Goal: Task Accomplishment & Management: Manage account settings

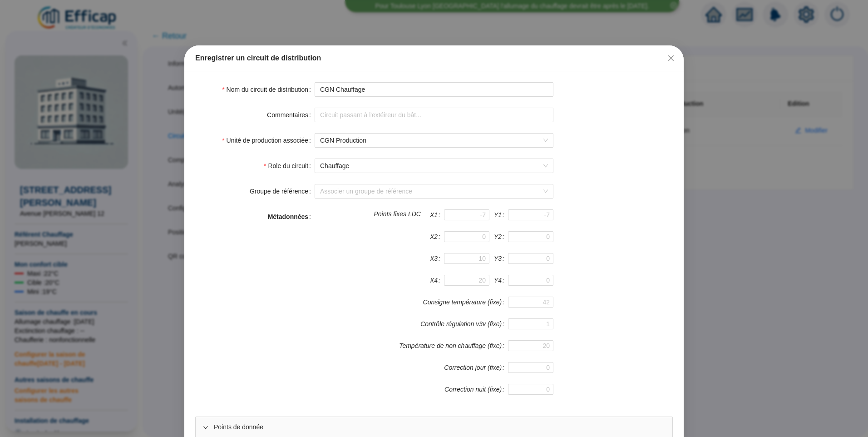
scroll to position [318, 0]
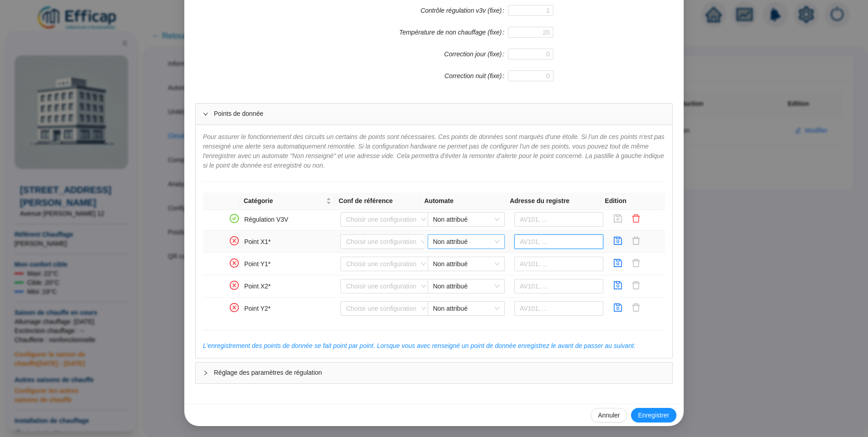
click at [455, 243] on span "Non attribué" at bounding box center [466, 242] width 66 height 14
click at [458, 258] on div "CGN Distech" at bounding box center [459, 260] width 63 height 10
click at [518, 241] on input "text" at bounding box center [559, 241] width 89 height 15
type input "AV151"
click at [614, 243] on icon "save" at bounding box center [618, 240] width 9 height 9
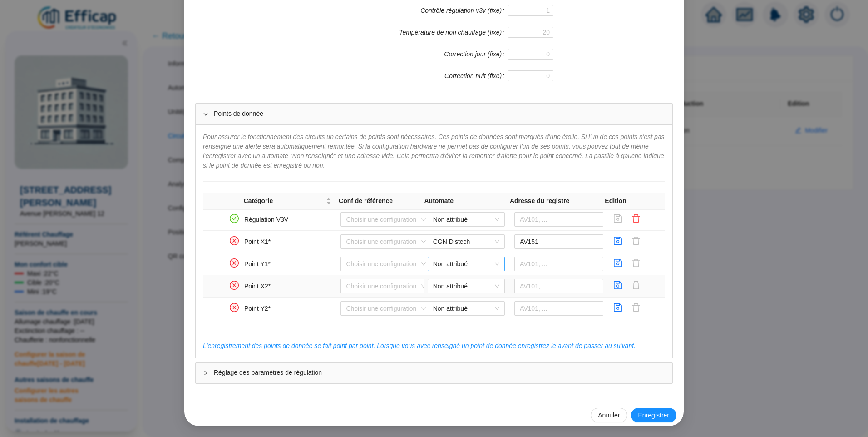
click at [457, 265] on span "Non attribué" at bounding box center [466, 264] width 66 height 14
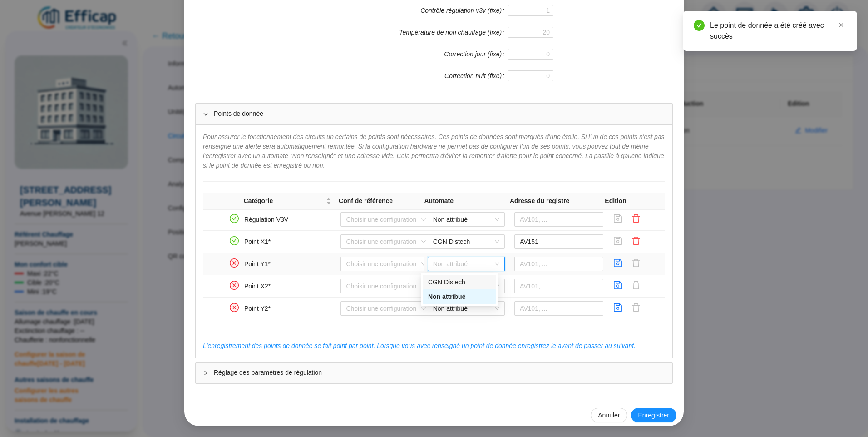
click at [458, 282] on div "CGN Distech" at bounding box center [459, 282] width 63 height 10
click at [540, 267] on input "text" at bounding box center [559, 264] width 89 height 15
type input "AV150"
click at [614, 265] on icon "save" at bounding box center [618, 262] width 9 height 9
click at [438, 288] on span "Non attribué" at bounding box center [466, 286] width 66 height 14
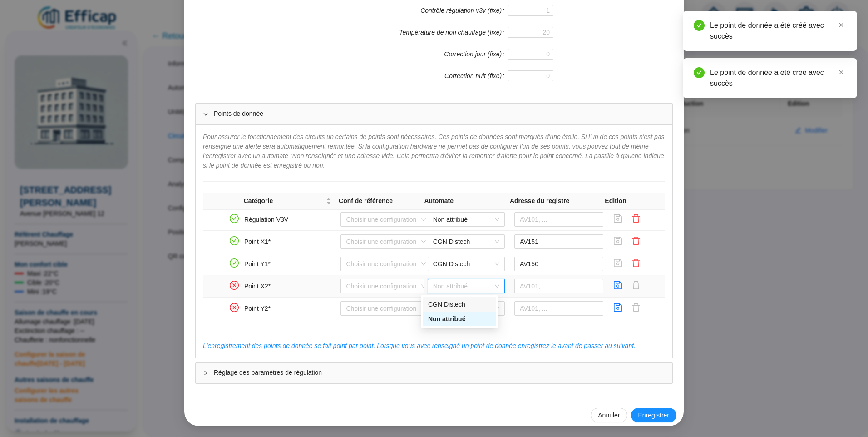
click at [445, 305] on div "CGN Distech" at bounding box center [459, 305] width 63 height 10
click at [556, 291] on input "text" at bounding box center [559, 286] width 89 height 15
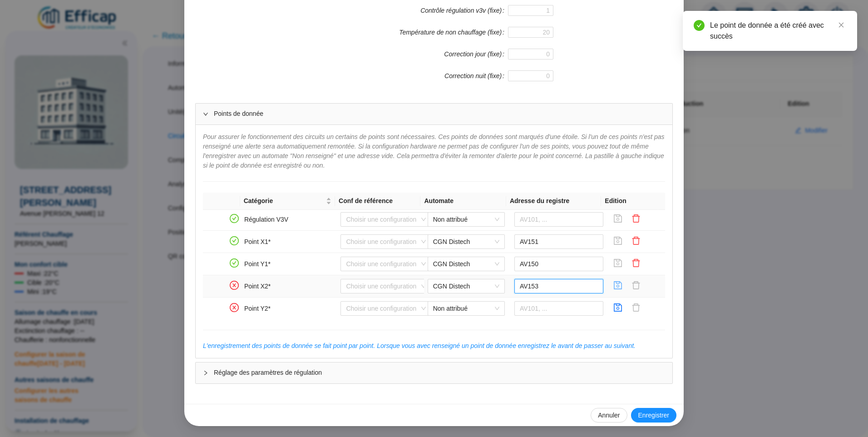
type input "AV153"
click at [614, 286] on icon "save" at bounding box center [618, 285] width 9 height 9
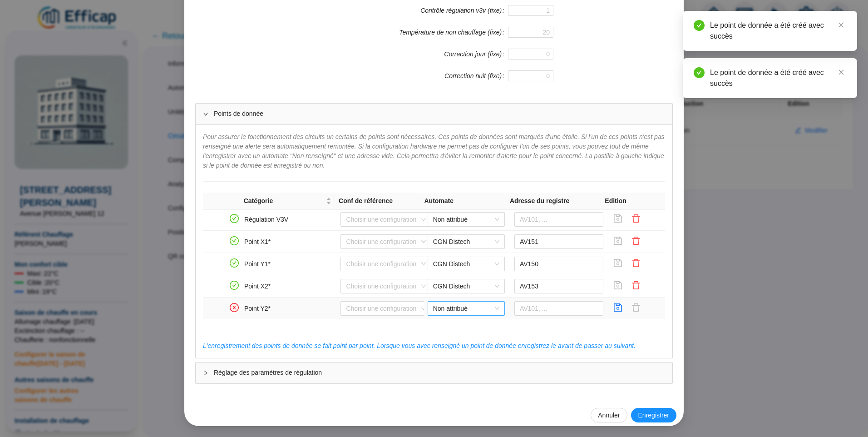
click at [463, 308] on span "Non attribué" at bounding box center [466, 309] width 66 height 14
click at [462, 326] on div "CGN Distech" at bounding box center [459, 327] width 63 height 10
click at [544, 315] on input "text" at bounding box center [559, 308] width 89 height 15
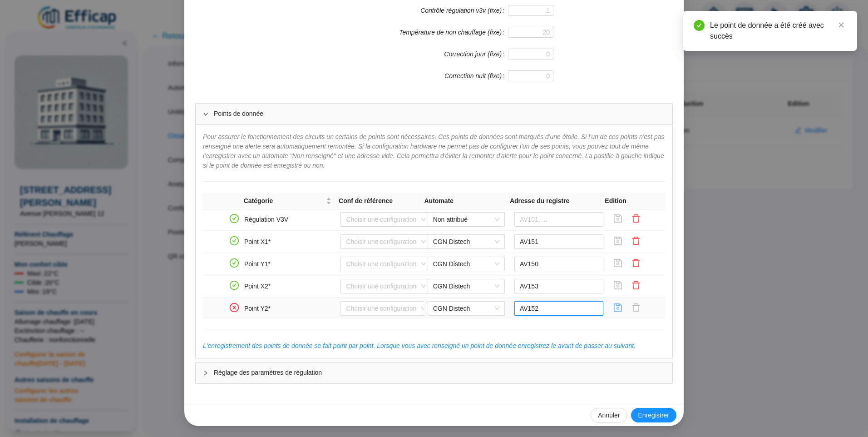
type input "AV152"
click at [614, 307] on icon "save" at bounding box center [618, 307] width 9 height 9
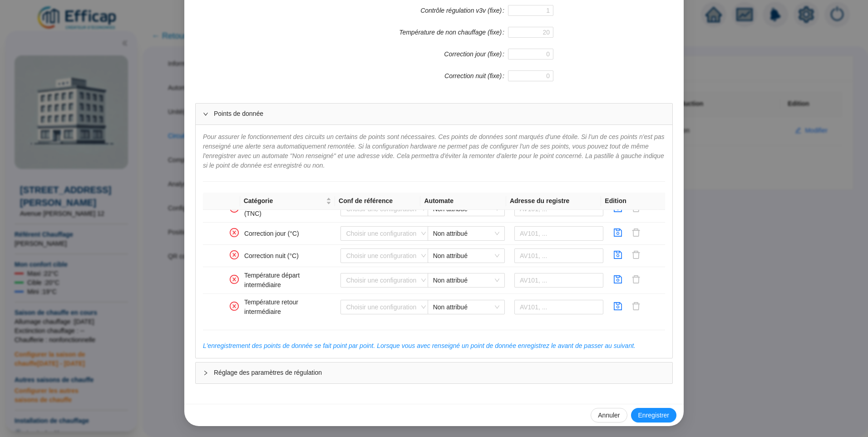
scroll to position [640, 0]
click at [614, 277] on icon "save" at bounding box center [618, 277] width 9 height 9
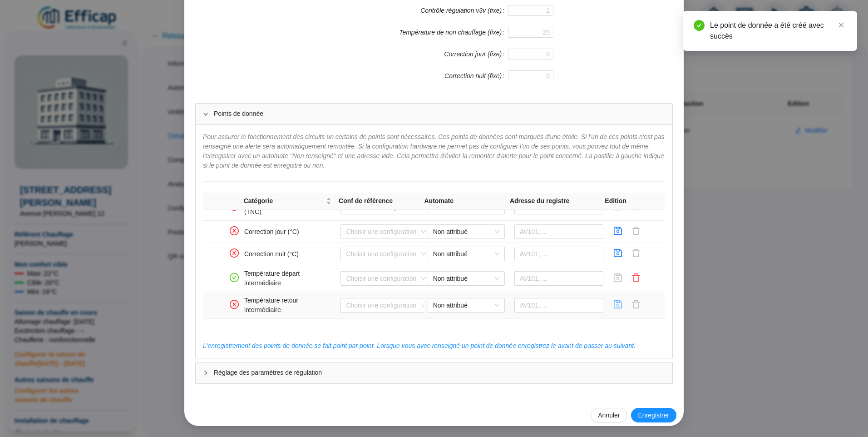
click at [614, 305] on icon "save" at bounding box center [618, 304] width 9 height 9
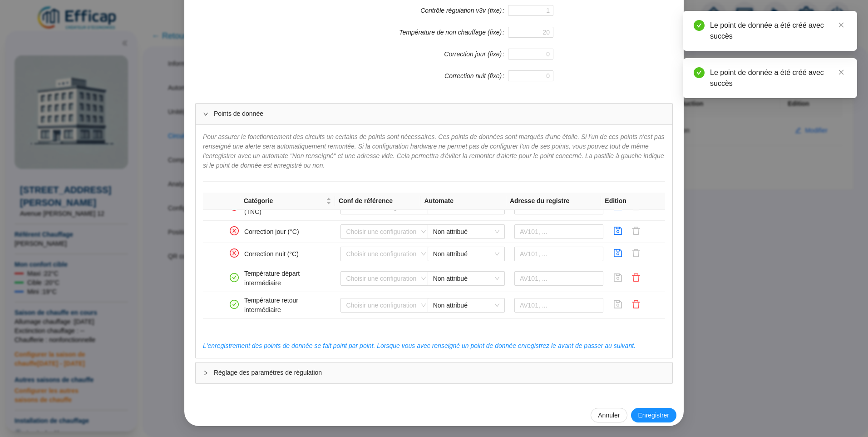
click at [651, 417] on span "Enregistrer" at bounding box center [653, 416] width 31 height 10
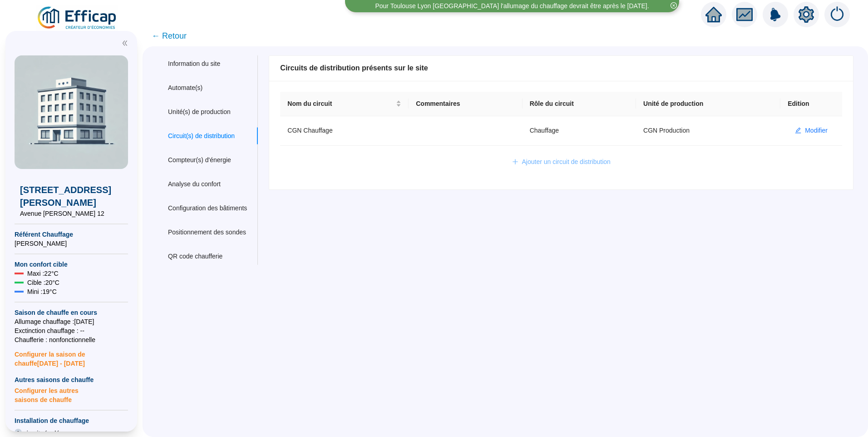
click at [562, 160] on span "Ajouter un circuit de distribution" at bounding box center [566, 162] width 89 height 10
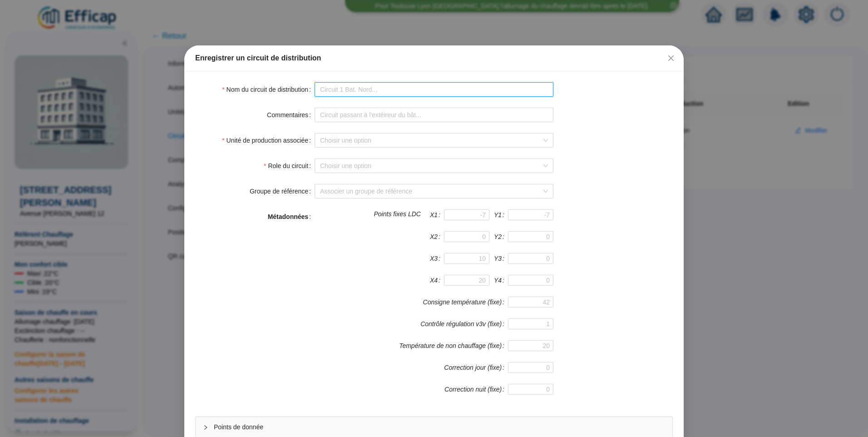
click at [352, 94] on input "Nom du circuit de distribution" at bounding box center [434, 89] width 239 height 15
type input "CGN ECS"
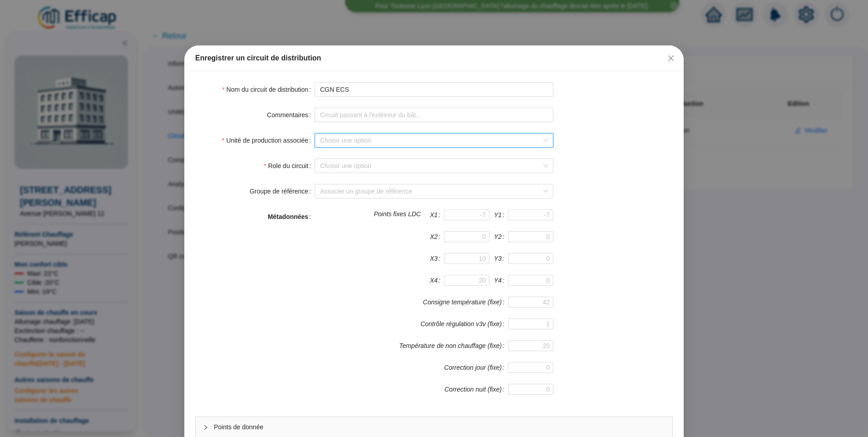
click at [371, 143] on input "Unité de production associée" at bounding box center [430, 141] width 220 height 14
click at [347, 161] on div "CGN Production" at bounding box center [431, 159] width 224 height 10
click at [343, 168] on input "Role du circuit" at bounding box center [430, 166] width 220 height 14
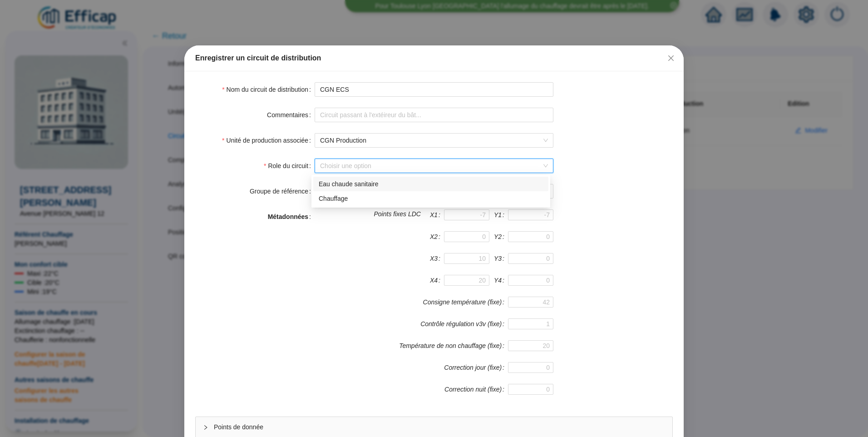
click at [343, 185] on div "Eau chaude sanitaire" at bounding box center [431, 184] width 224 height 10
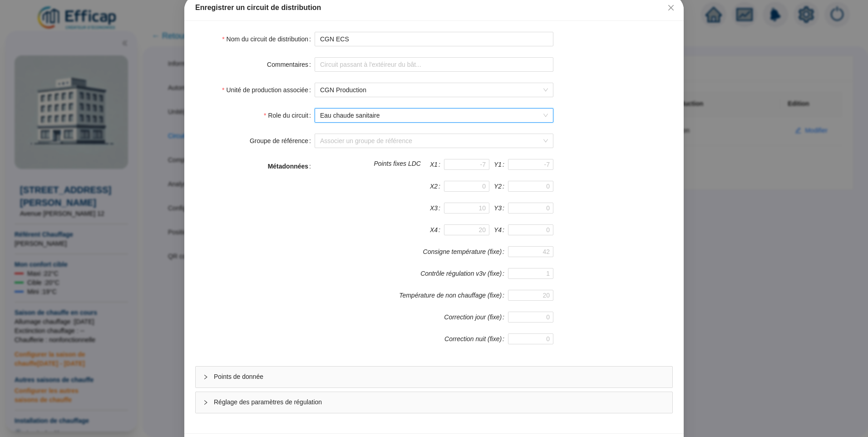
scroll to position [80, 0]
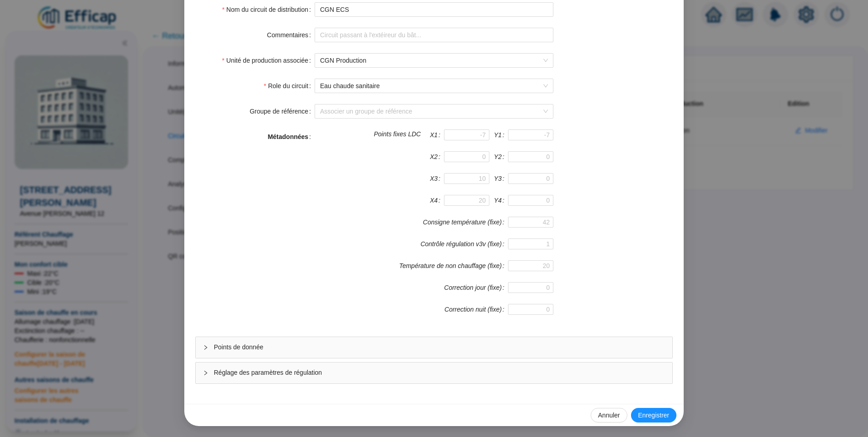
click at [292, 350] on span "Points de donnée" at bounding box center [439, 347] width 451 height 10
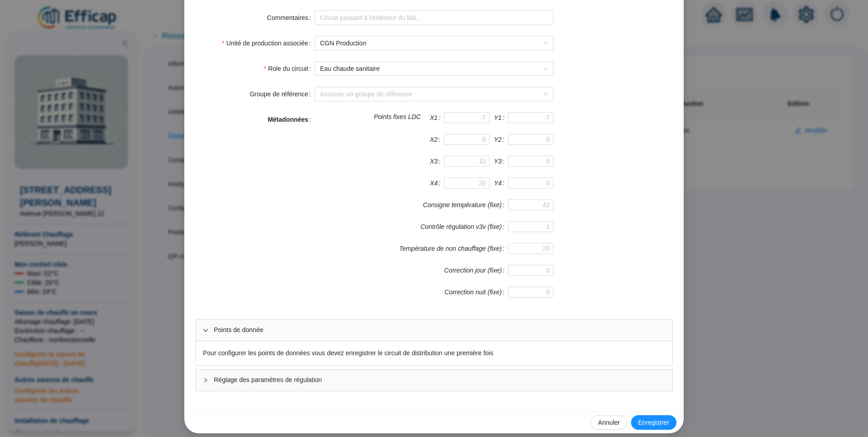
scroll to position [104, 0]
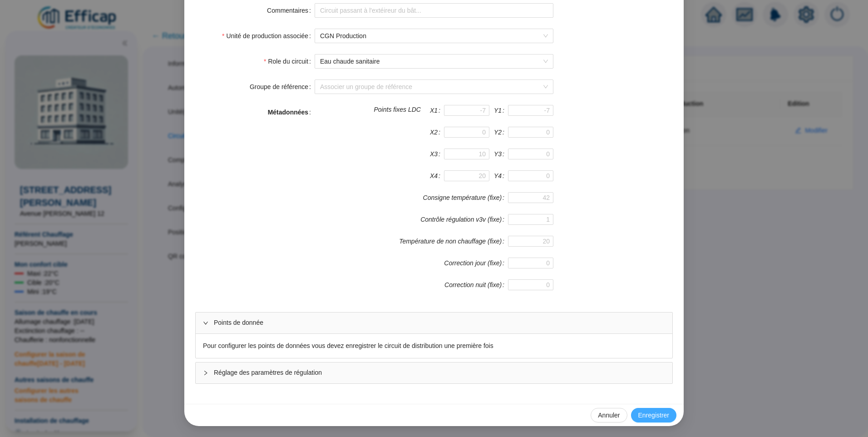
click at [652, 413] on span "Enregistrer" at bounding box center [653, 416] width 31 height 10
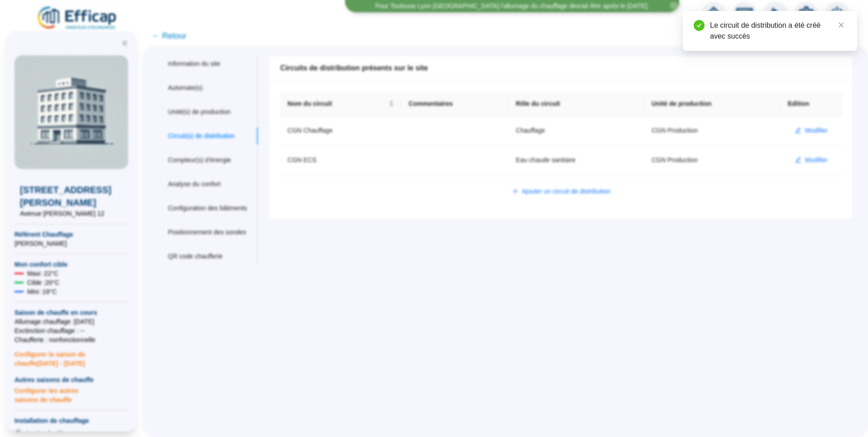
scroll to position [0, 0]
click at [807, 159] on span "Modifier" at bounding box center [816, 160] width 23 height 10
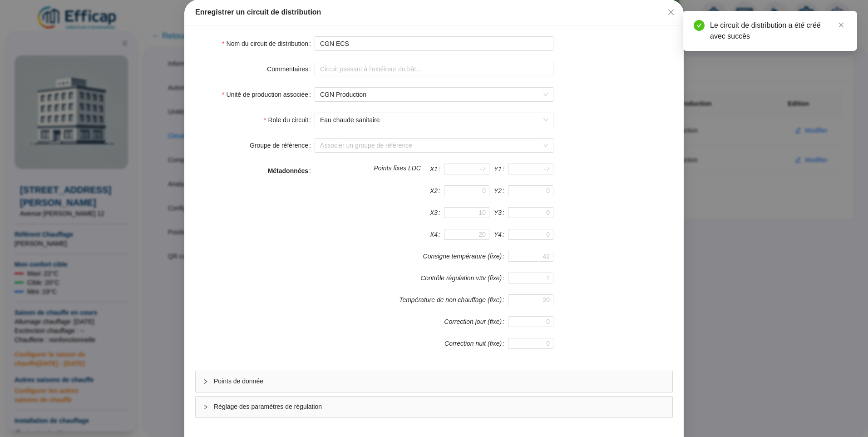
scroll to position [80, 0]
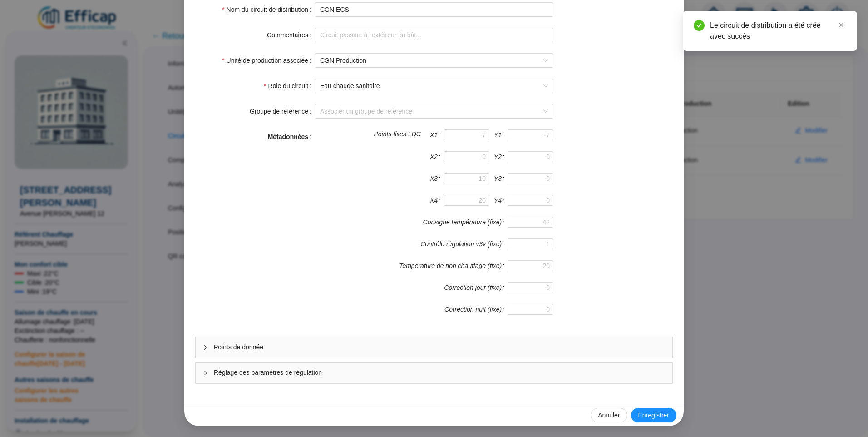
click at [279, 353] on div "Points de donnée" at bounding box center [434, 347] width 477 height 21
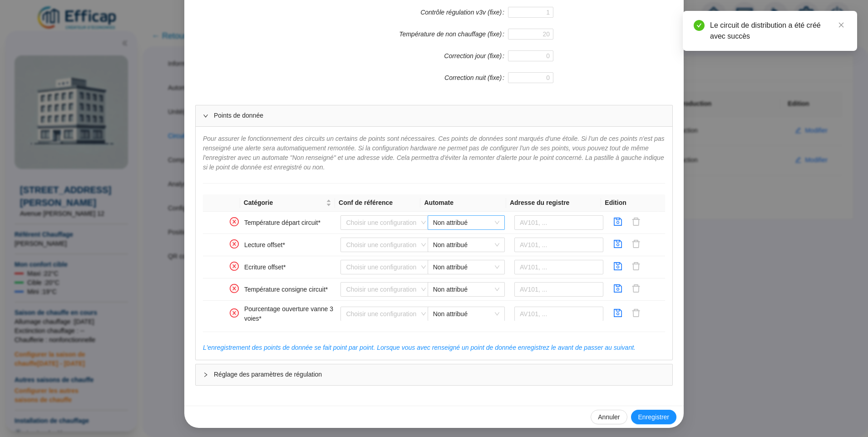
scroll to position [313, 0]
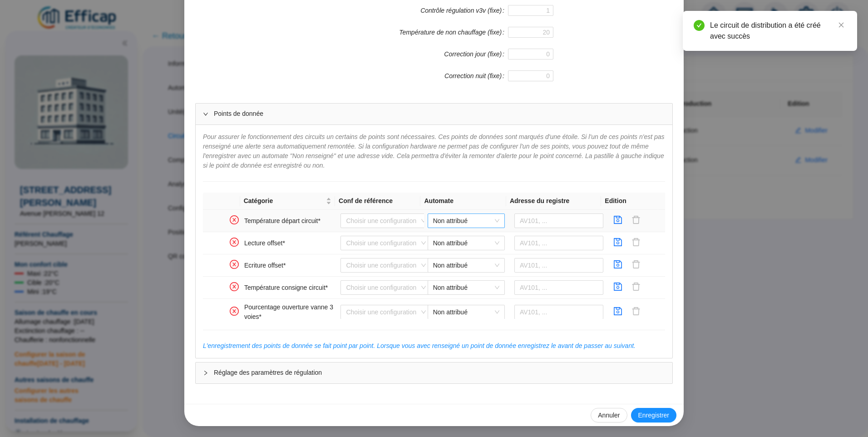
click at [438, 218] on span "Non attribué" at bounding box center [466, 221] width 66 height 14
click at [440, 238] on div "CGN Distech" at bounding box center [459, 239] width 63 height 10
click at [537, 223] on input "text" at bounding box center [559, 220] width 89 height 15
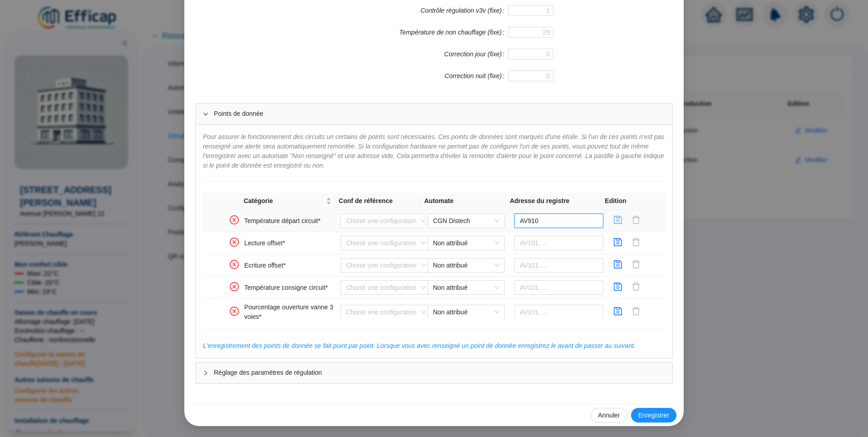
type input "AV910"
click at [614, 219] on icon "save" at bounding box center [618, 219] width 9 height 9
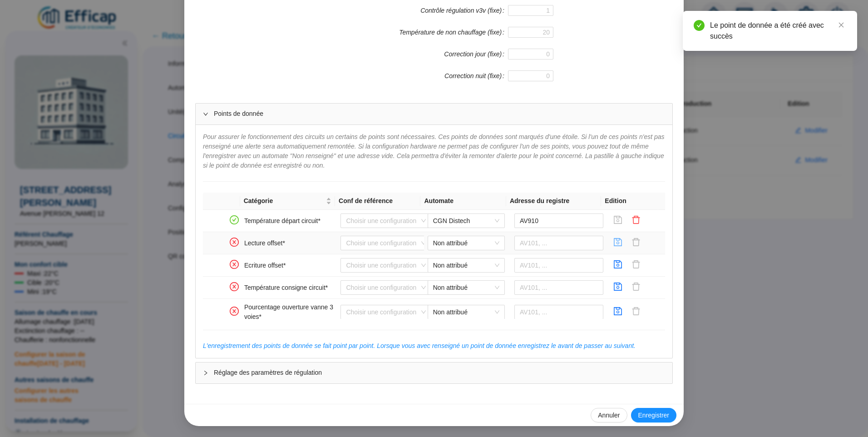
click at [614, 238] on icon "save" at bounding box center [618, 242] width 8 height 8
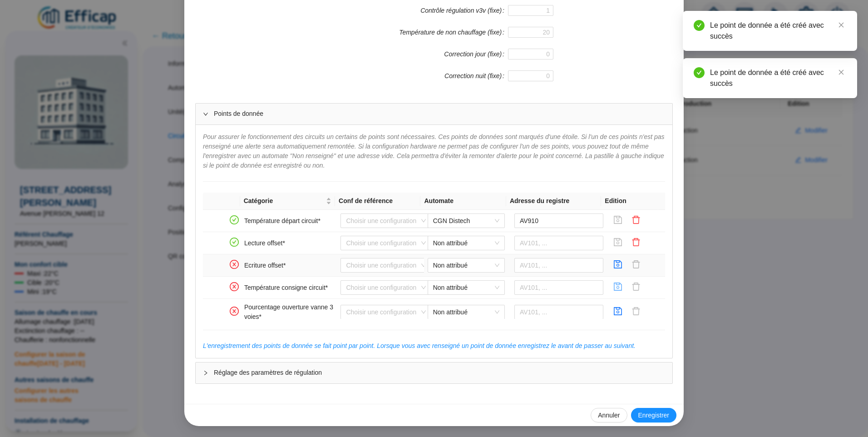
drag, startPoint x: 607, startPoint y: 262, endPoint x: 606, endPoint y: 283, distance: 21.4
click at [614, 262] on icon "save" at bounding box center [618, 264] width 9 height 9
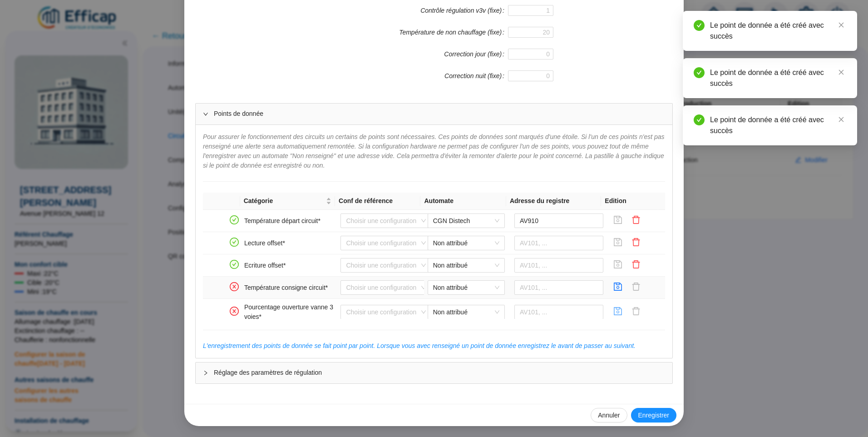
drag, startPoint x: 610, startPoint y: 282, endPoint x: 609, endPoint y: 307, distance: 24.6
click at [614, 283] on icon "save" at bounding box center [618, 286] width 9 height 9
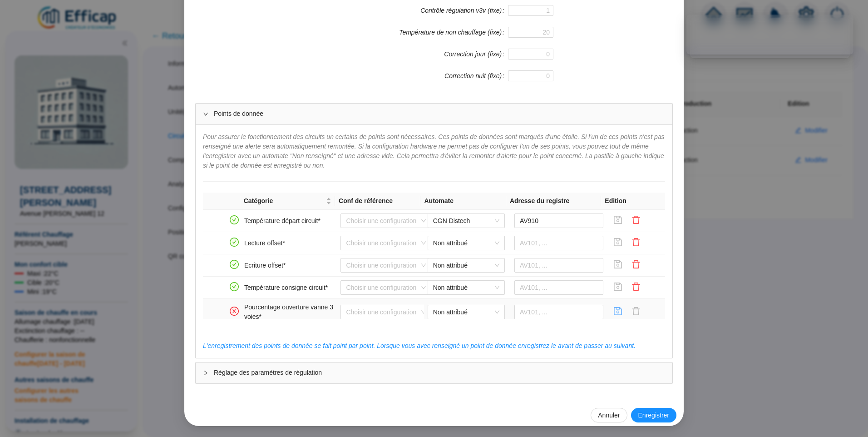
click at [614, 311] on icon "save" at bounding box center [618, 311] width 9 height 9
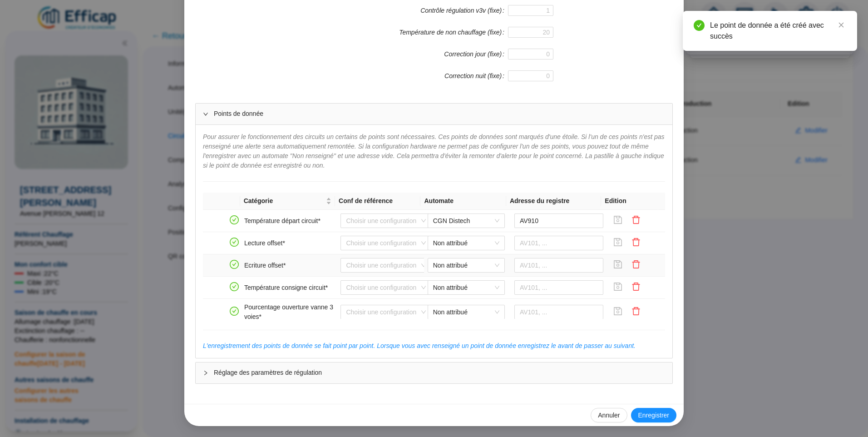
scroll to position [45, 0]
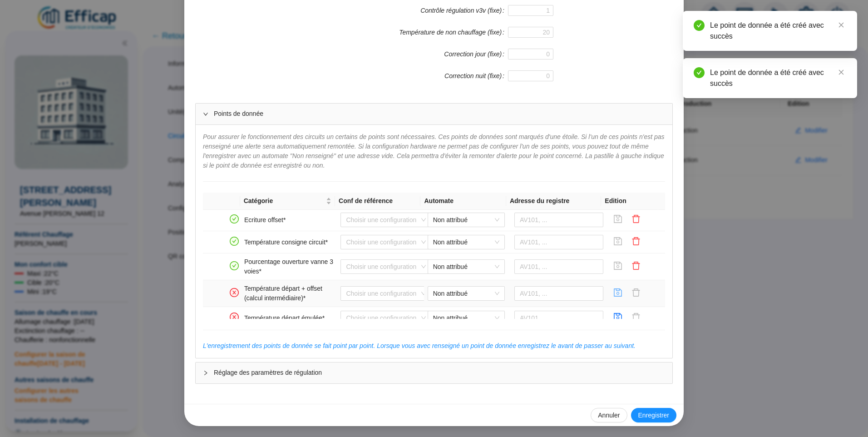
click at [614, 296] on icon "save" at bounding box center [618, 292] width 9 height 9
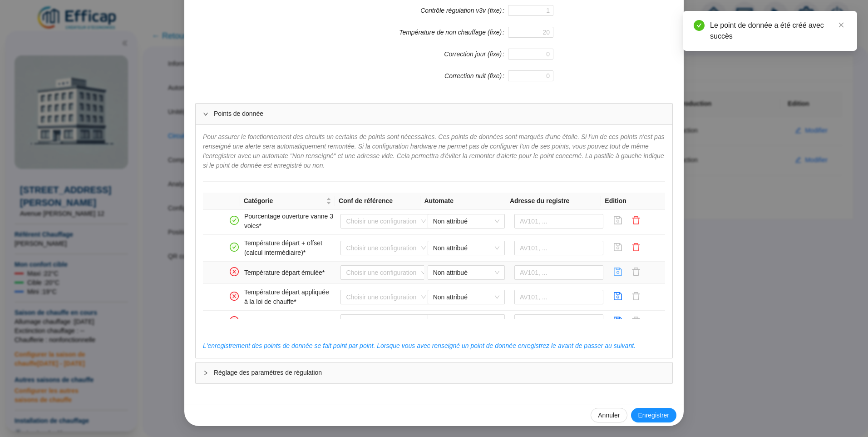
click at [614, 271] on icon "save" at bounding box center [618, 271] width 9 height 9
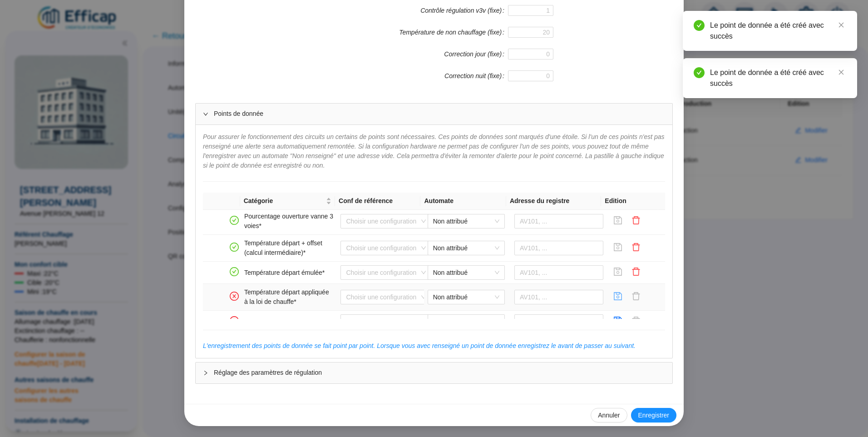
click at [614, 297] on icon "save" at bounding box center [618, 296] width 9 height 9
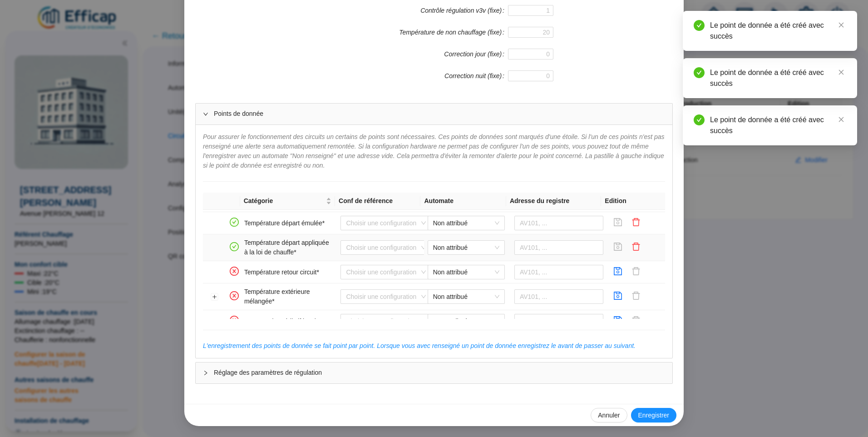
scroll to position [136, 0]
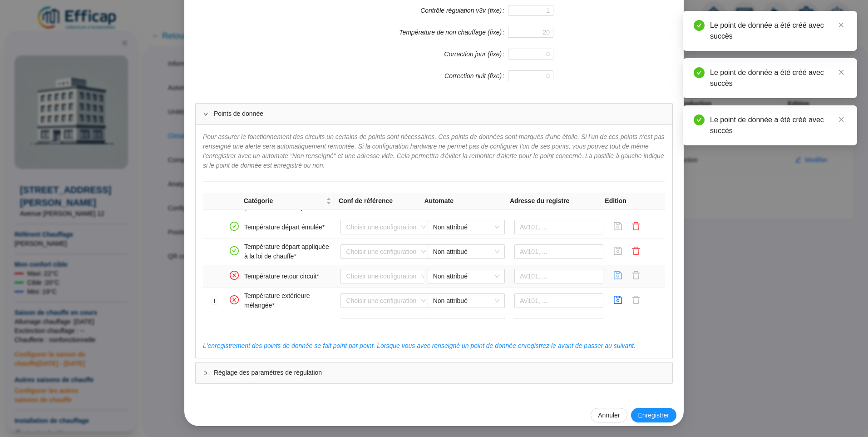
click at [614, 272] on icon "save" at bounding box center [618, 275] width 8 height 8
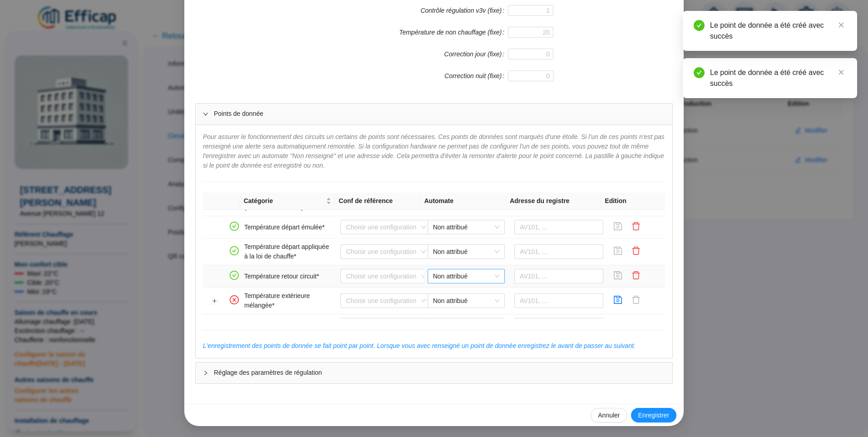
click at [481, 278] on span "Non attribué" at bounding box center [466, 276] width 66 height 14
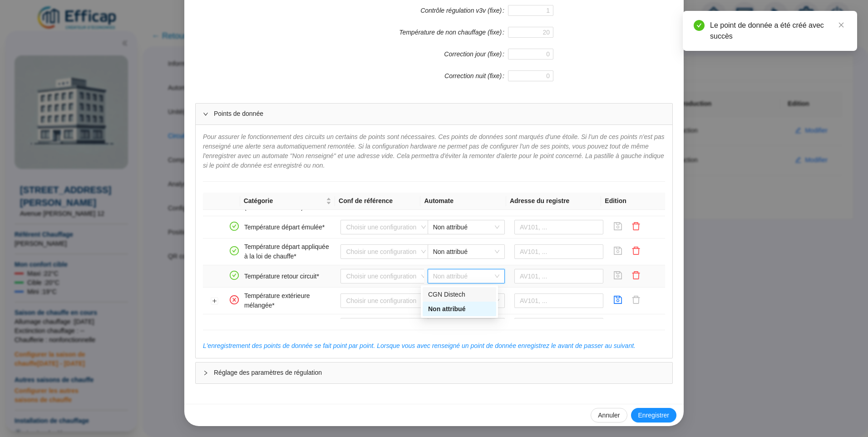
click at [461, 291] on div "CGN Distech" at bounding box center [459, 295] width 63 height 10
drag, startPoint x: 516, startPoint y: 280, endPoint x: 531, endPoint y: 280, distance: 15.4
click at [516, 280] on input "text" at bounding box center [559, 276] width 89 height 15
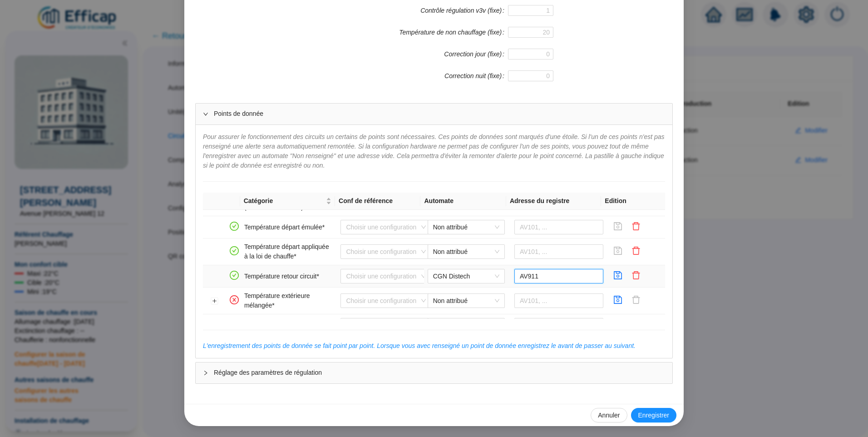
type input "AV911"
click at [607, 275] on td at bounding box center [636, 276] width 58 height 22
click at [614, 275] on icon "save" at bounding box center [618, 275] width 9 height 9
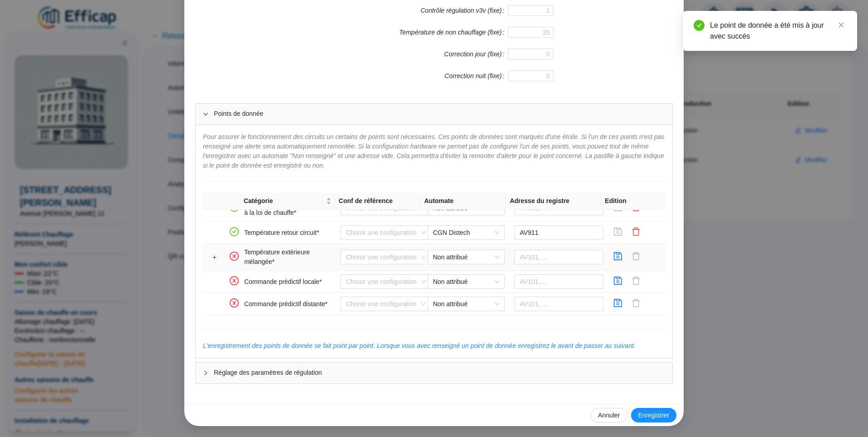
scroll to position [182, 0]
click at [614, 255] on icon "save" at bounding box center [618, 254] width 9 height 9
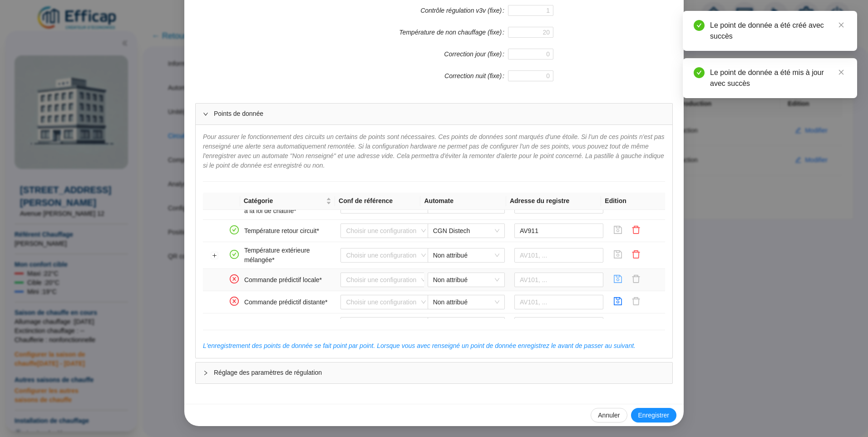
click at [614, 277] on icon "save" at bounding box center [618, 279] width 8 height 8
click at [614, 299] on icon "save" at bounding box center [618, 301] width 9 height 9
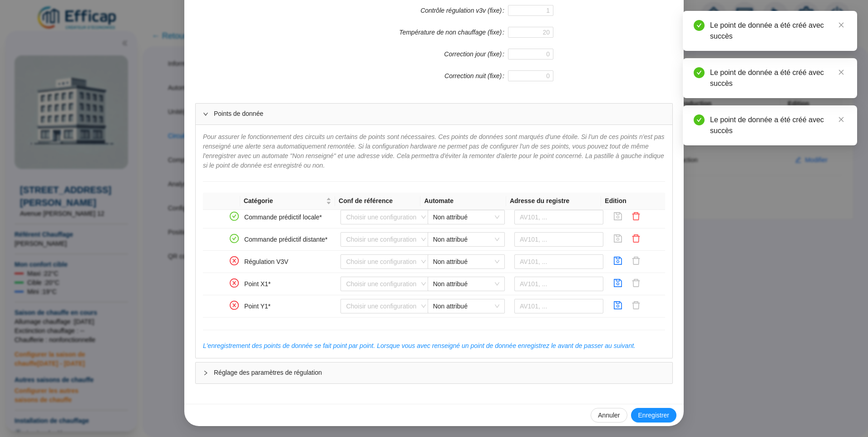
scroll to position [259, 0]
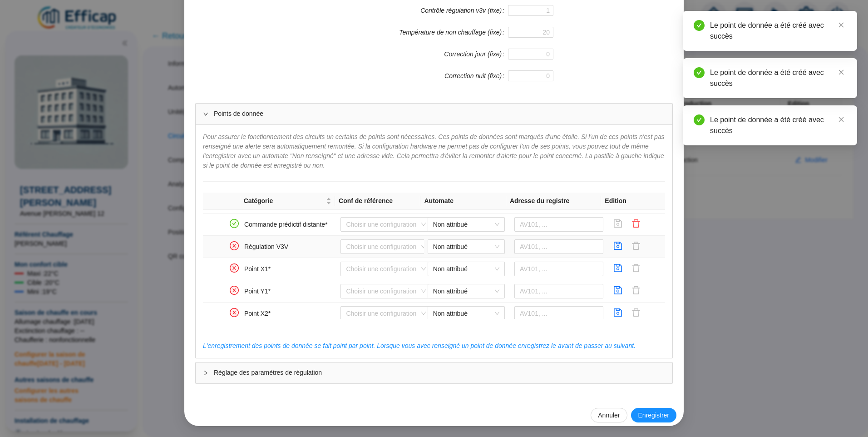
click at [614, 247] on icon "save" at bounding box center [618, 245] width 9 height 9
click at [614, 267] on icon "save" at bounding box center [618, 267] width 9 height 9
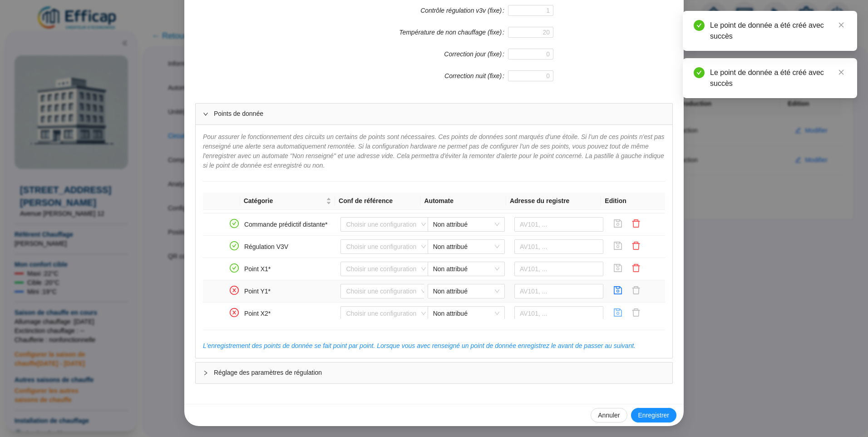
drag, startPoint x: 605, startPoint y: 292, endPoint x: 610, endPoint y: 307, distance: 16.4
click at [614, 292] on icon "save" at bounding box center [618, 290] width 8 height 8
click at [614, 310] on icon "save" at bounding box center [618, 312] width 8 height 8
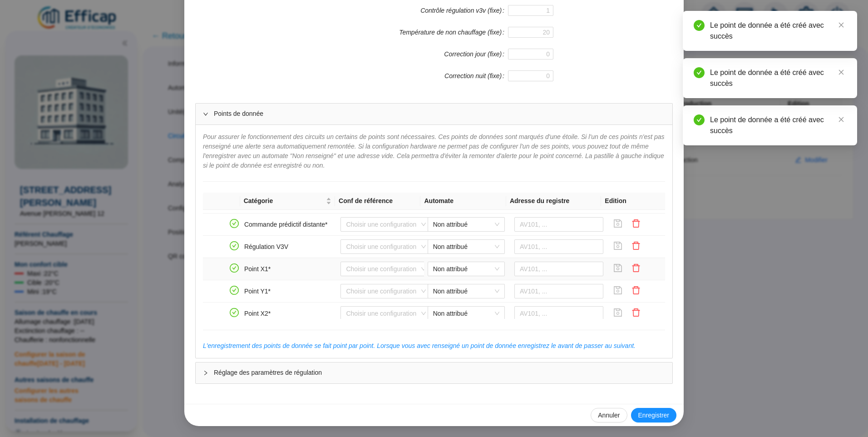
scroll to position [305, 0]
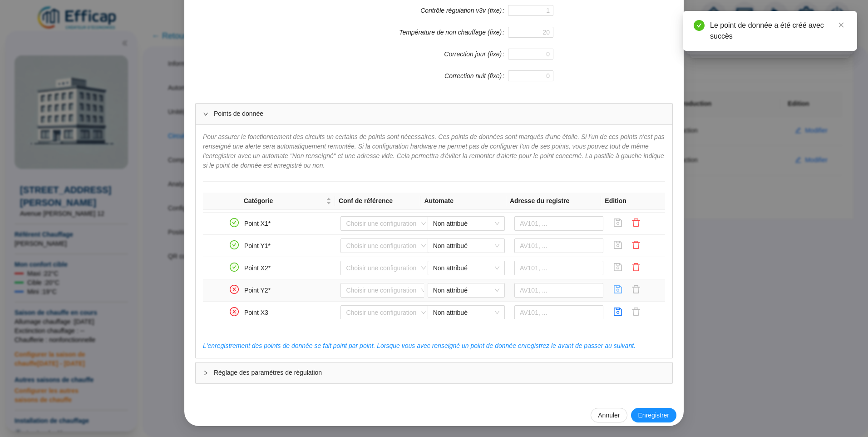
click at [614, 288] on icon "save" at bounding box center [618, 289] width 8 height 8
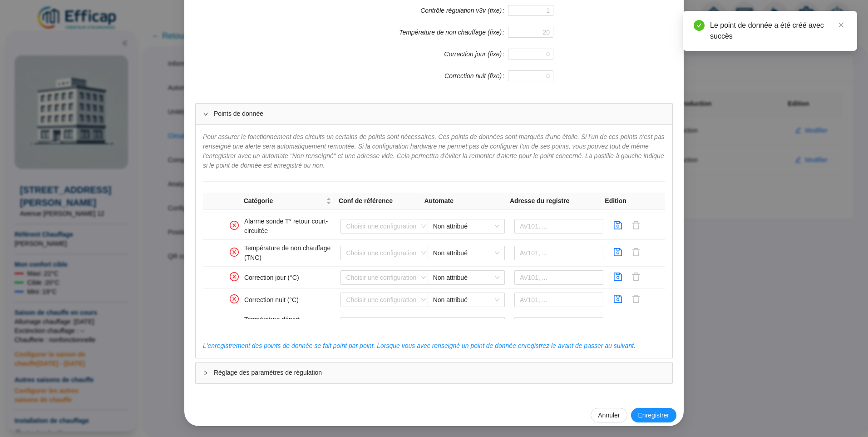
scroll to position [609, 0]
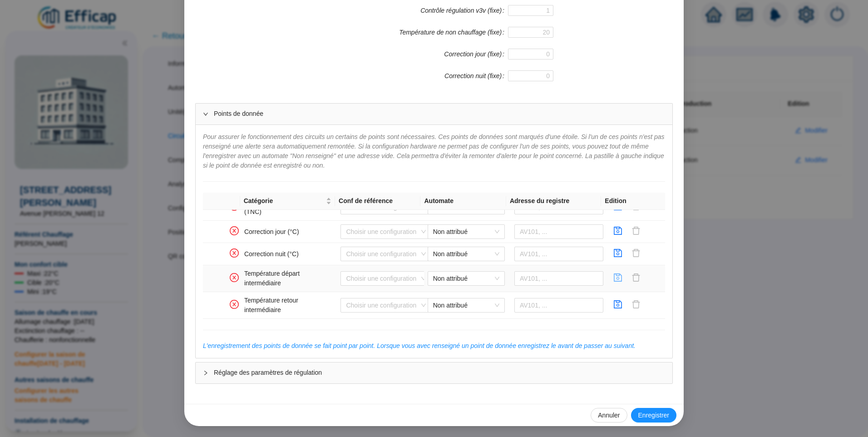
click at [614, 281] on icon "save" at bounding box center [618, 277] width 8 height 8
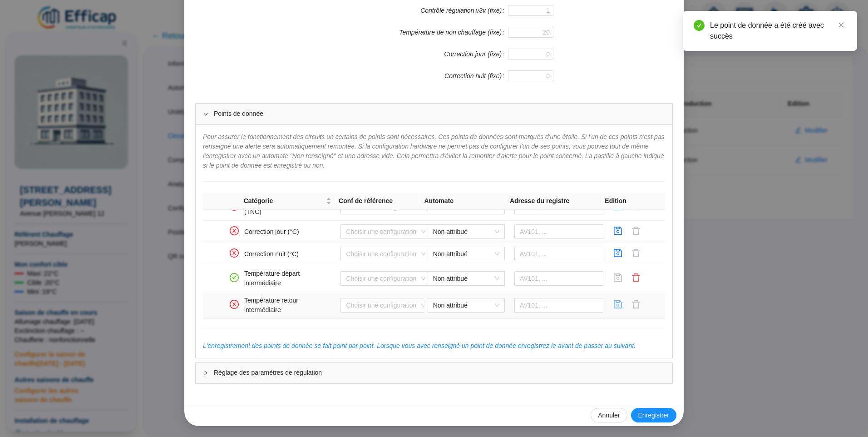
click at [614, 304] on icon "save" at bounding box center [618, 304] width 9 height 9
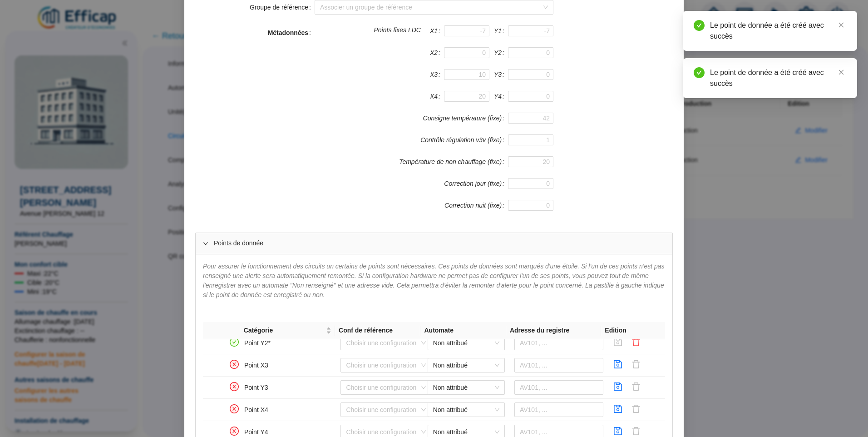
scroll to position [313, 0]
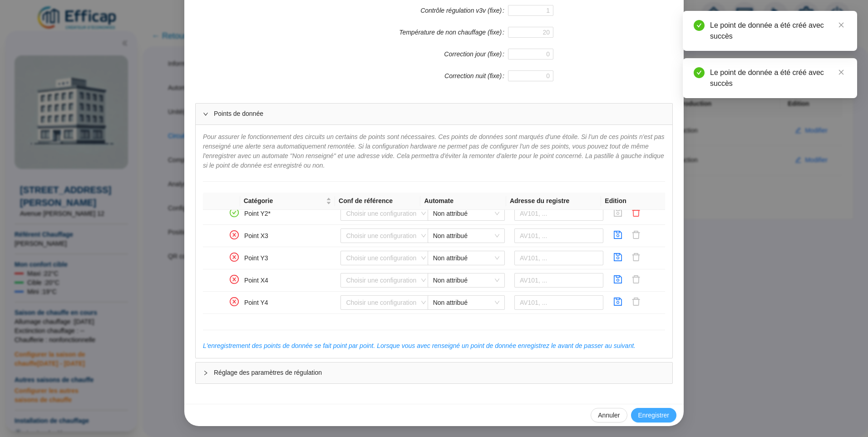
click at [648, 414] on span "Enregistrer" at bounding box center [653, 416] width 31 height 10
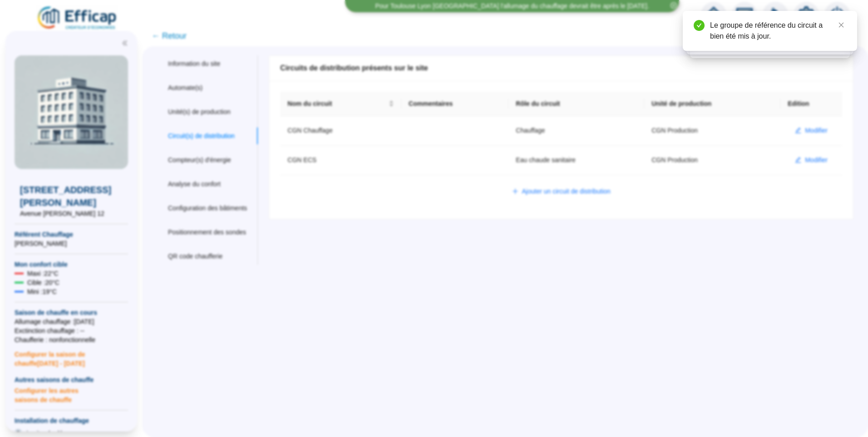
scroll to position [0, 0]
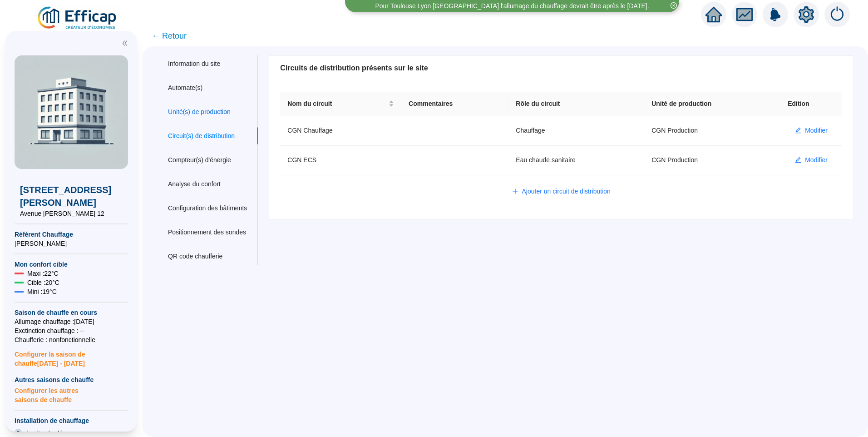
click at [207, 112] on div "Unité(s) de production" at bounding box center [199, 112] width 63 height 10
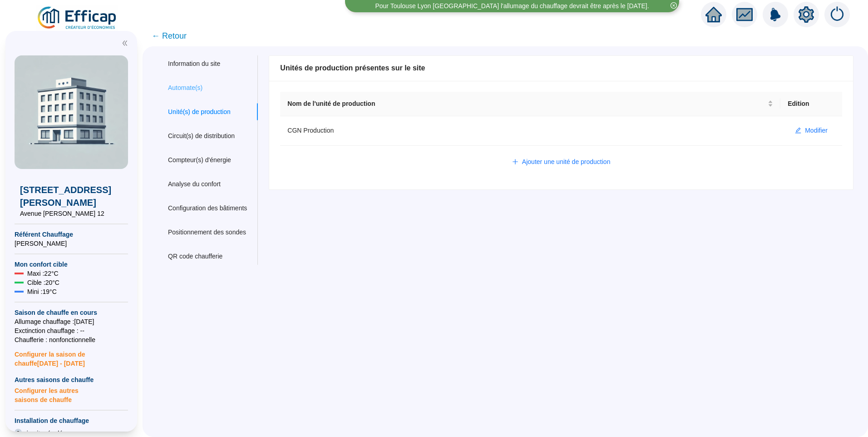
click at [197, 94] on div "Automate(s)" at bounding box center [207, 87] width 101 height 17
click at [211, 137] on div "Circuit(s) de distribution" at bounding box center [201, 136] width 67 height 10
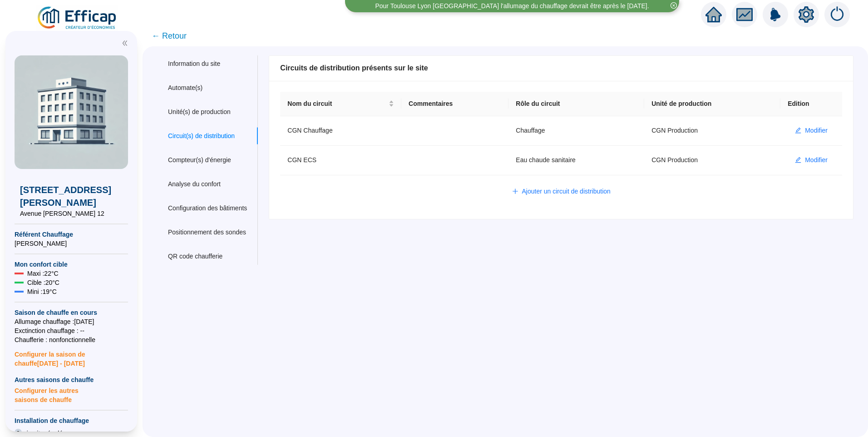
click at [174, 35] on span "← Retour" at bounding box center [169, 36] width 35 height 13
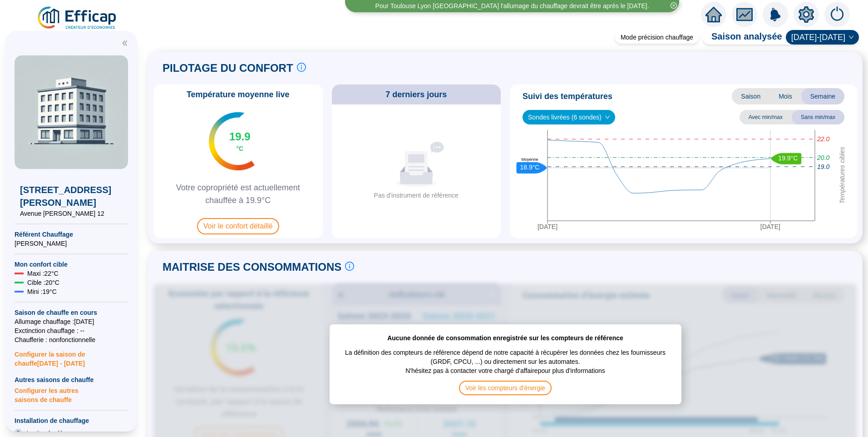
click at [93, 17] on img at bounding box center [77, 17] width 82 height 25
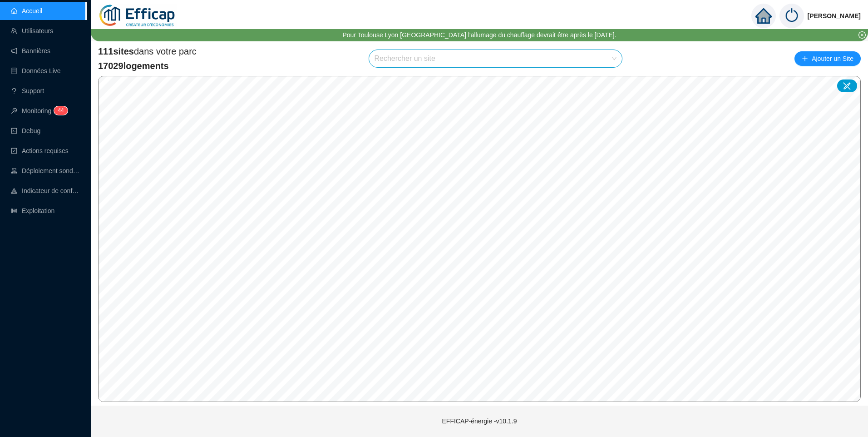
click at [406, 58] on input "search" at bounding box center [492, 58] width 234 height 17
click at [406, 59] on input "search" at bounding box center [492, 58] width 234 height 17
type input "soret"
click at [609, 80] on icon at bounding box center [606, 80] width 6 height 6
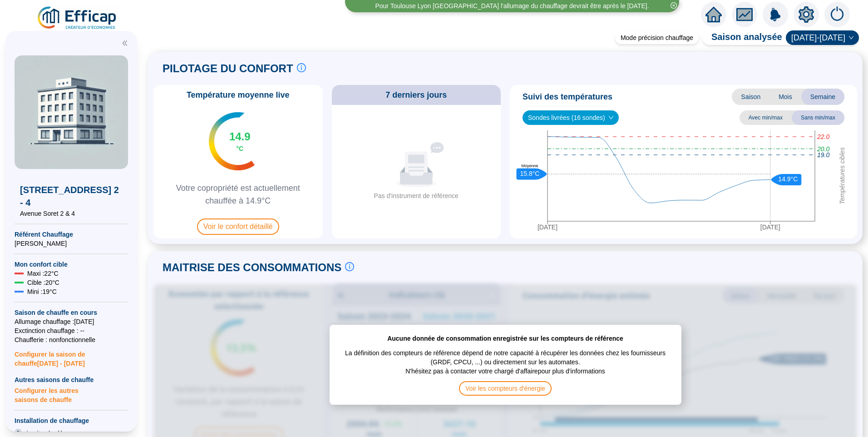
click at [806, 15] on icon "setting" at bounding box center [806, 14] width 16 height 16
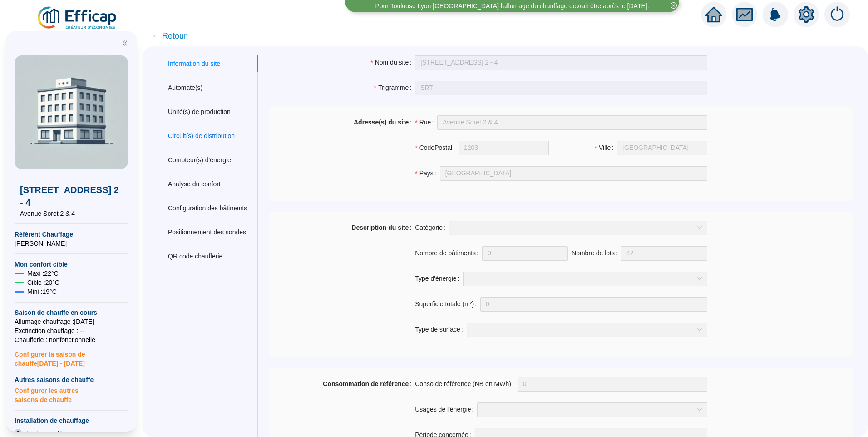
click at [211, 134] on div "Circuit(s) de distribution" at bounding box center [201, 136] width 67 height 10
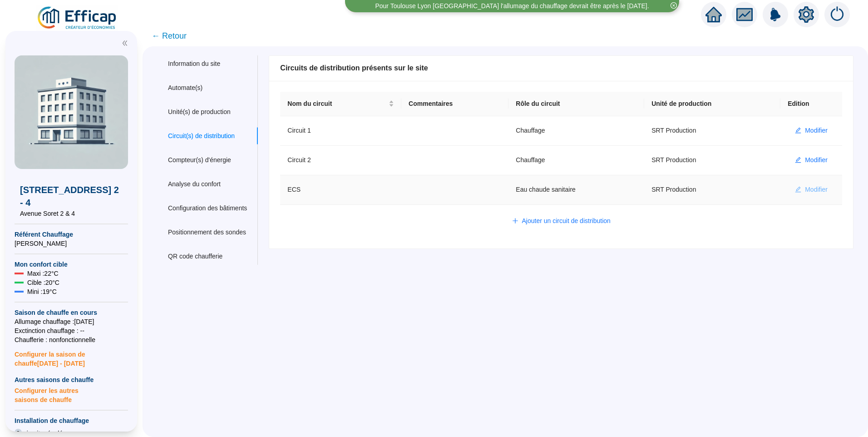
click at [805, 188] on span "Modifier" at bounding box center [816, 190] width 23 height 10
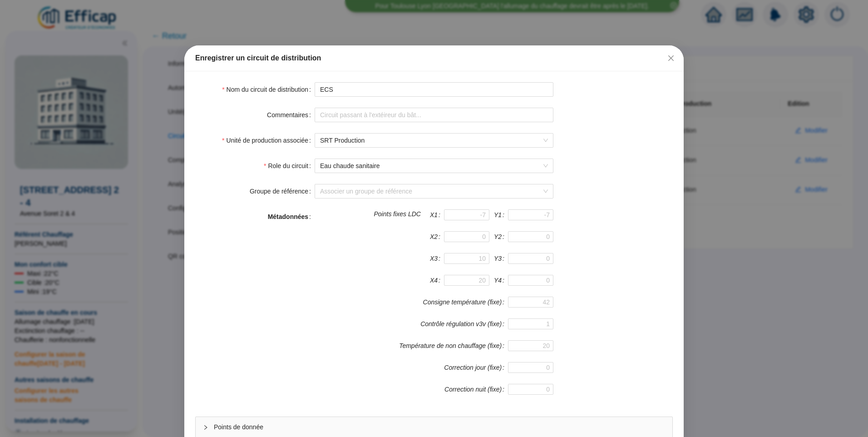
scroll to position [80, 0]
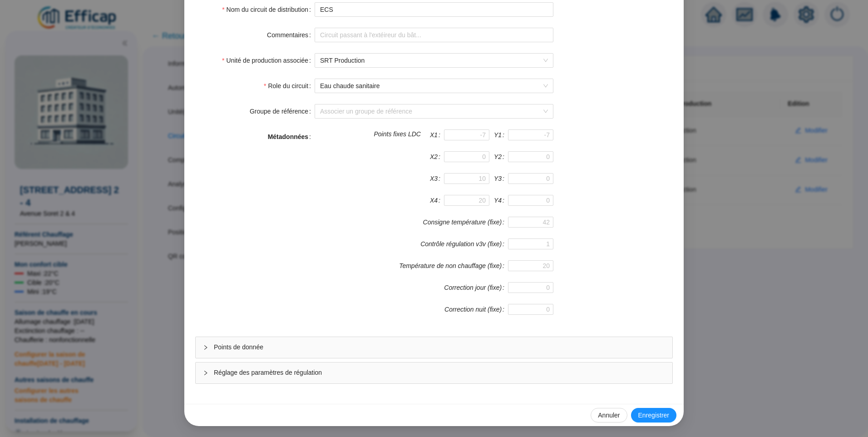
drag, startPoint x: 269, startPoint y: 347, endPoint x: 318, endPoint y: 203, distance: 152.2
click at [269, 347] on span "Points de donnée" at bounding box center [439, 347] width 451 height 10
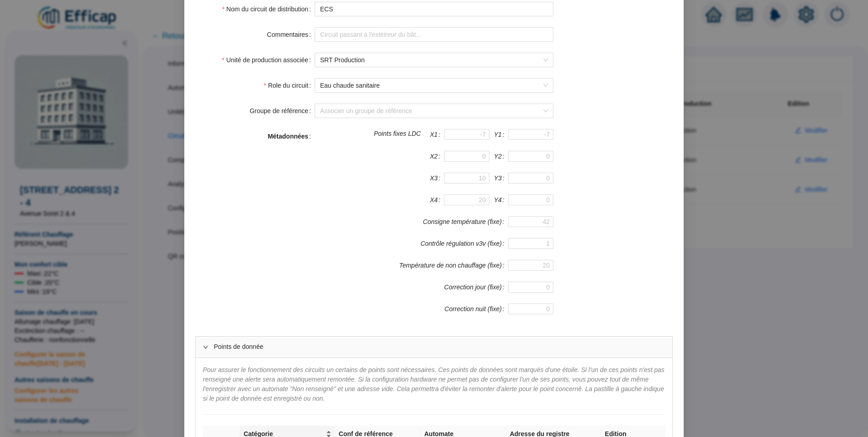
scroll to position [307, 0]
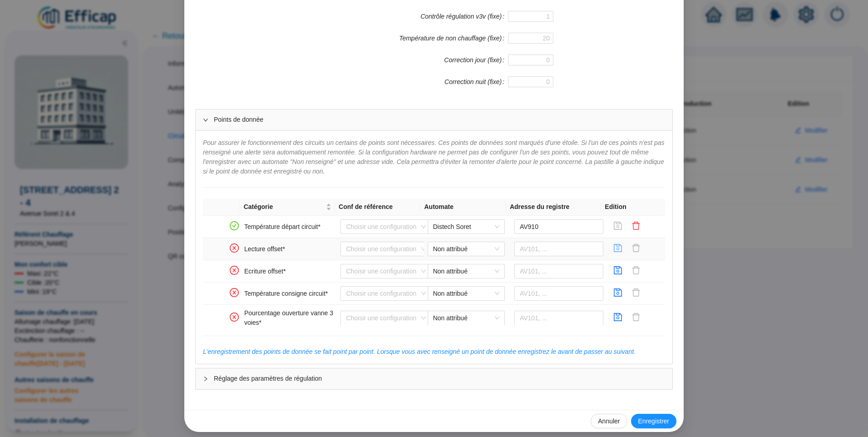
click at [614, 252] on icon "save" at bounding box center [618, 247] width 9 height 9
click at [614, 268] on icon "save" at bounding box center [618, 270] width 8 height 8
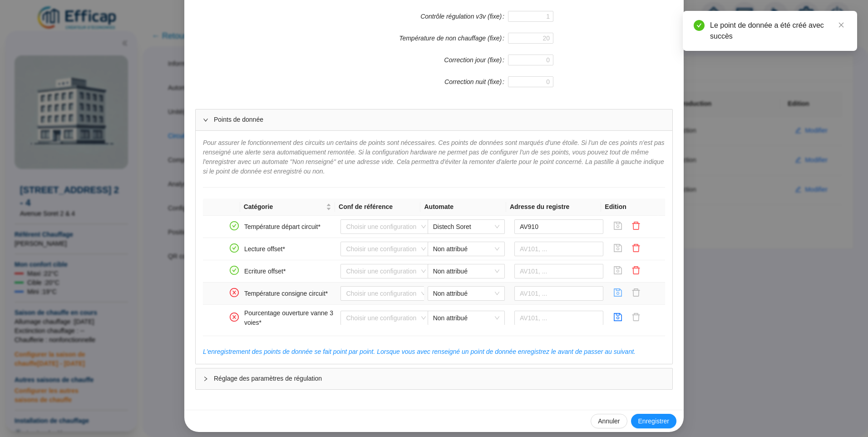
click at [614, 292] on icon "save" at bounding box center [618, 292] width 9 height 9
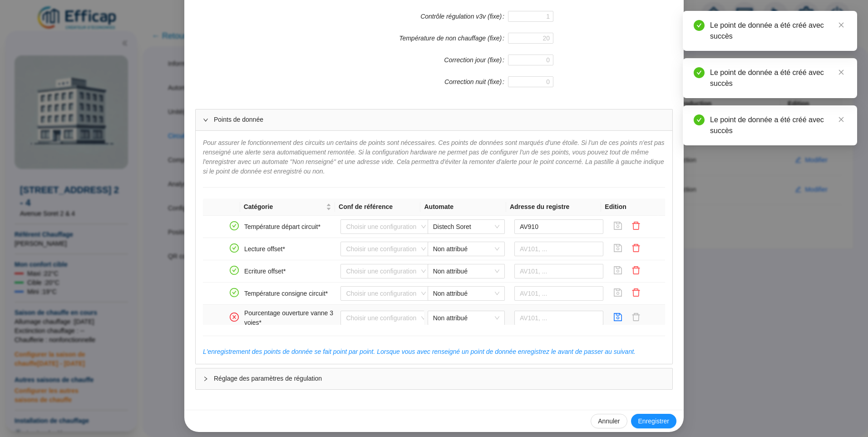
drag, startPoint x: 609, startPoint y: 313, endPoint x: 606, endPoint y: 291, distance: 22.4
click at [614, 313] on icon "save" at bounding box center [618, 317] width 8 height 8
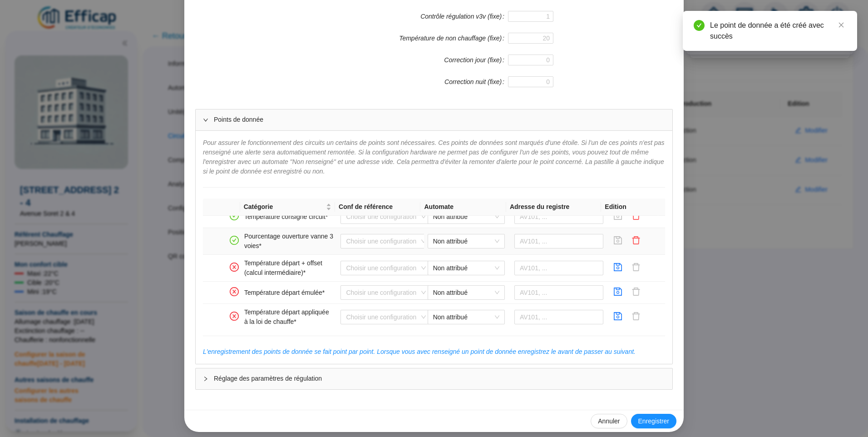
scroll to position [91, 0]
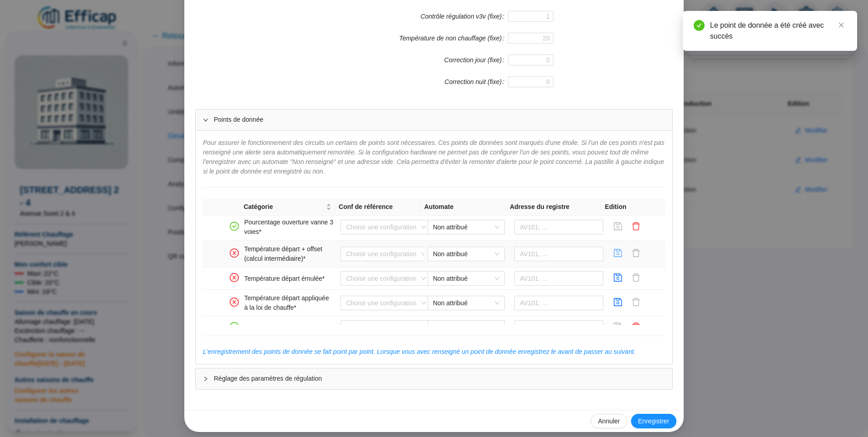
click at [614, 256] on icon "save" at bounding box center [618, 252] width 9 height 9
click at [614, 281] on icon "save" at bounding box center [618, 277] width 9 height 9
click at [614, 300] on icon "save" at bounding box center [618, 301] width 9 height 9
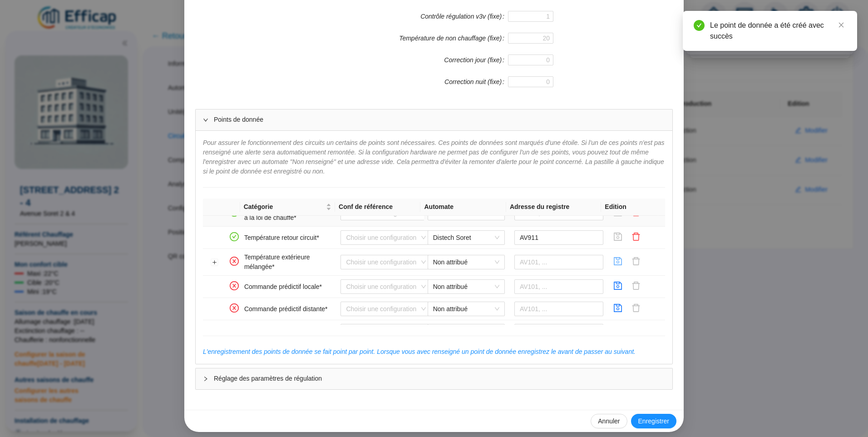
scroll to position [182, 0]
click at [614, 258] on icon "save" at bounding box center [618, 260] width 9 height 9
click at [614, 283] on icon "save" at bounding box center [618, 285] width 8 height 8
click at [614, 307] on icon "save" at bounding box center [618, 306] width 9 height 9
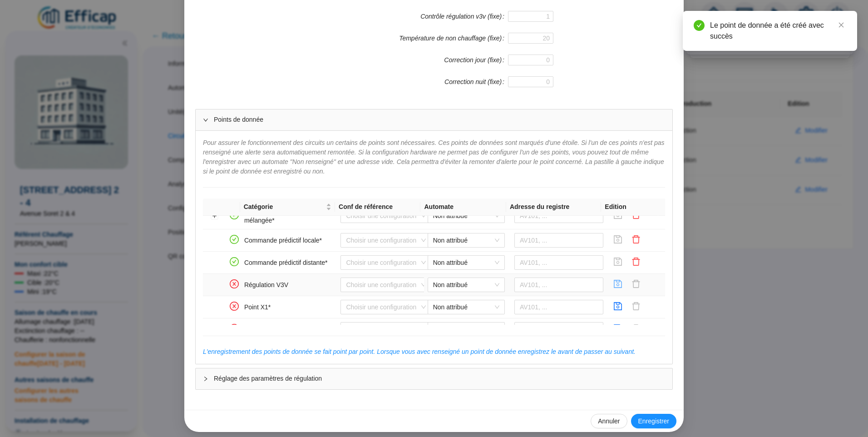
click at [614, 282] on icon "save" at bounding box center [618, 284] width 8 height 8
click at [614, 307] on icon "save" at bounding box center [618, 306] width 9 height 9
click at [614, 285] on icon "save" at bounding box center [618, 282] width 9 height 9
click at [614, 301] on icon "save" at bounding box center [618, 305] width 9 height 9
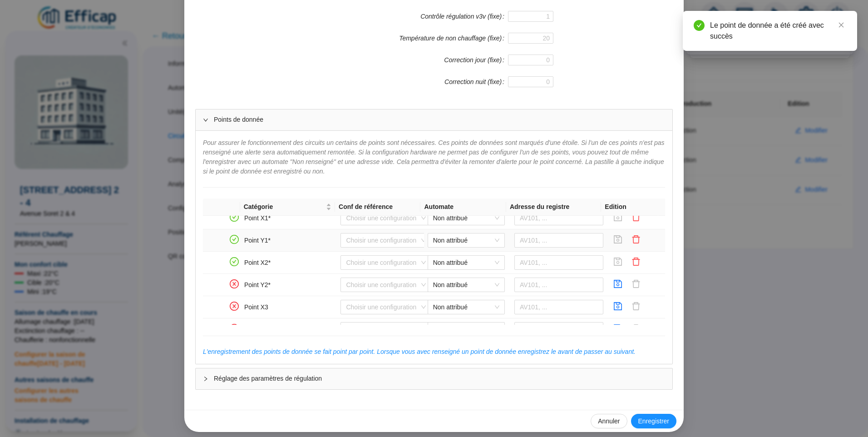
scroll to position [318, 0]
click at [614, 284] on icon "save" at bounding box center [618, 281] width 9 height 9
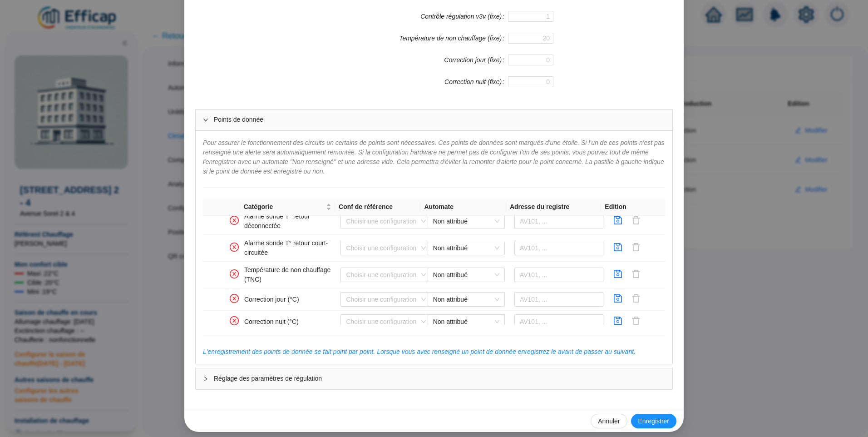
scroll to position [609, 0]
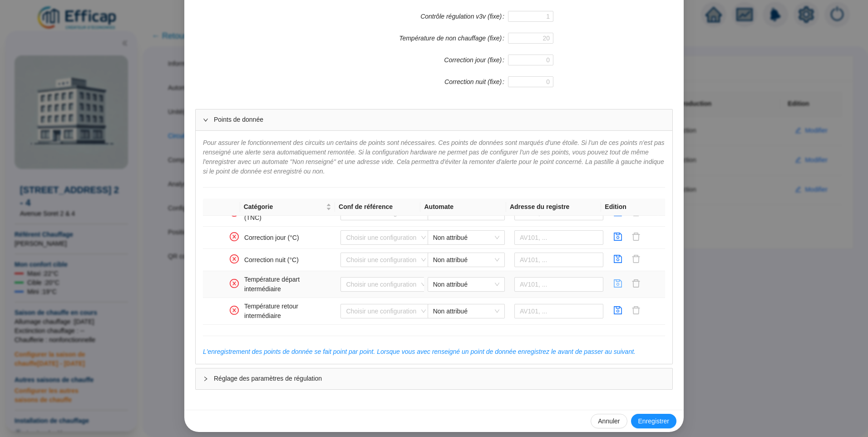
click at [614, 284] on icon "save" at bounding box center [618, 283] width 9 height 9
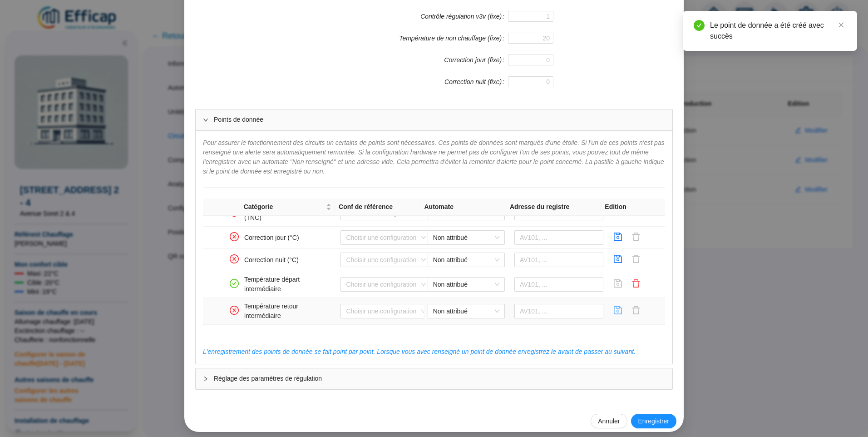
click at [614, 312] on icon "save" at bounding box center [618, 310] width 8 height 8
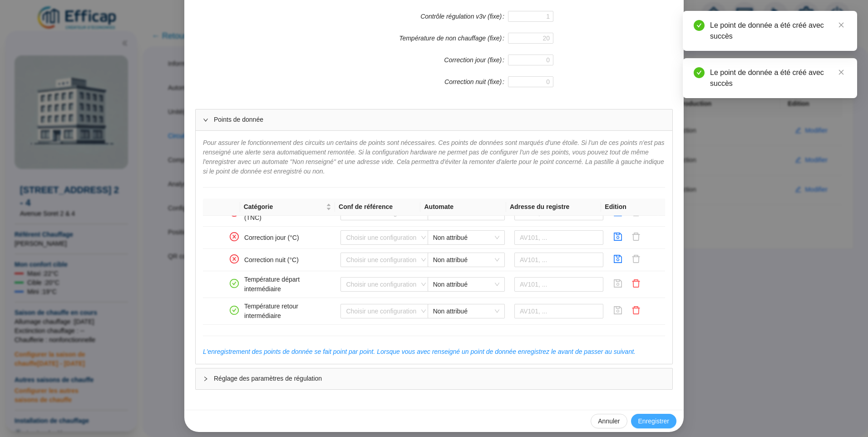
click at [656, 416] on button "Enregistrer" at bounding box center [653, 421] width 45 height 15
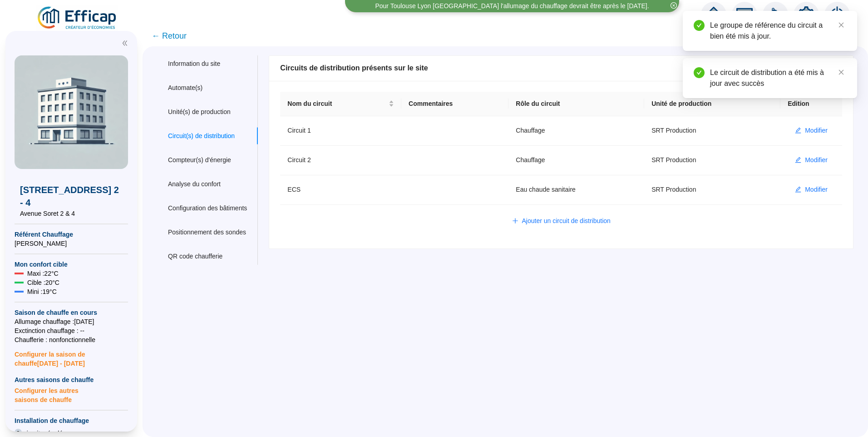
click at [96, 22] on img at bounding box center [77, 17] width 82 height 25
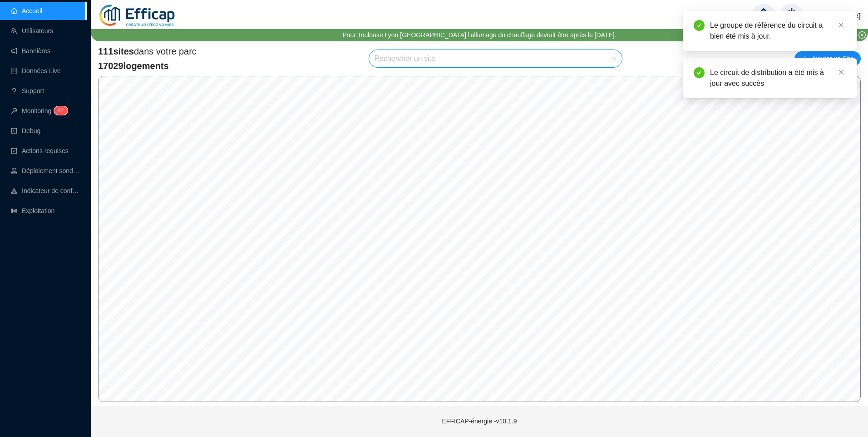
click at [431, 64] on input "search" at bounding box center [492, 58] width 234 height 17
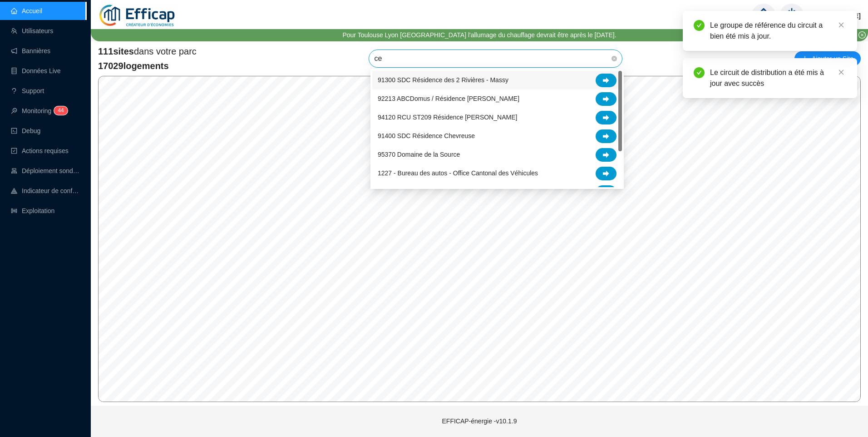
type input "ced"
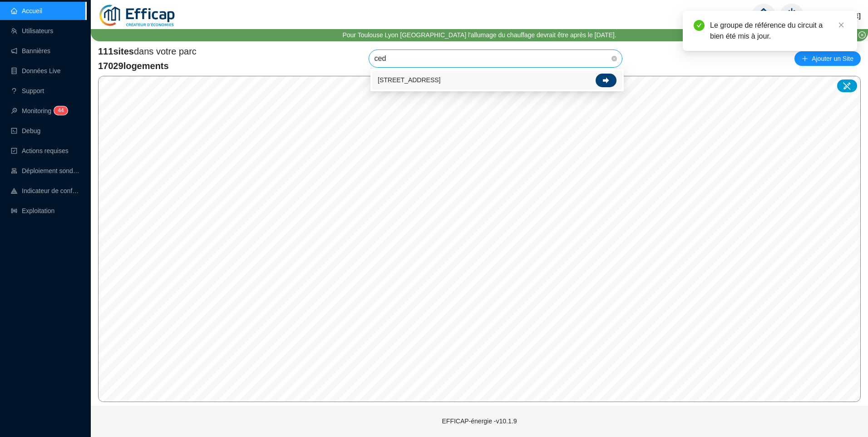
click at [602, 82] on div at bounding box center [606, 81] width 21 height 14
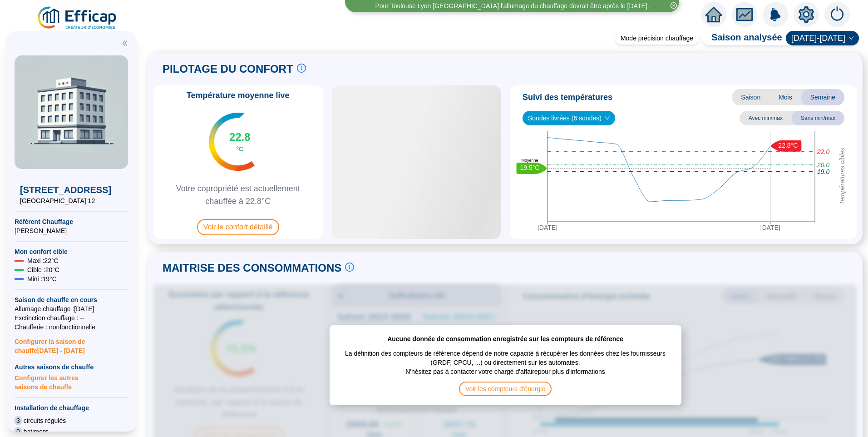
click at [805, 16] on icon "setting" at bounding box center [806, 14] width 6 height 6
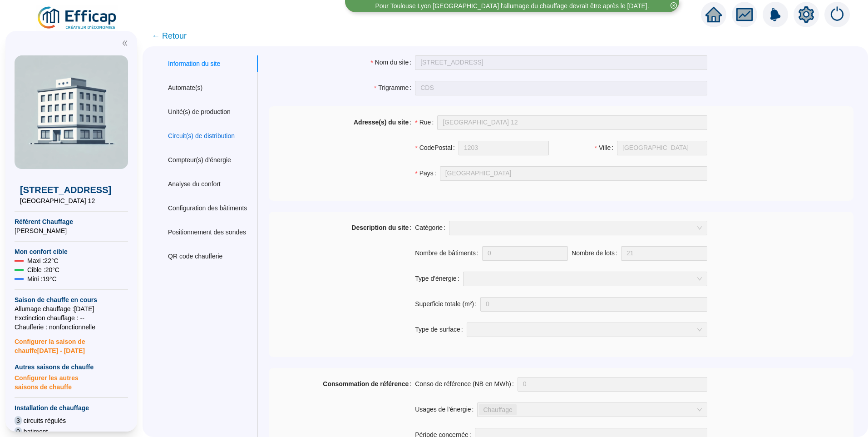
click at [230, 132] on div "Circuit(s) de distribution" at bounding box center [201, 136] width 67 height 10
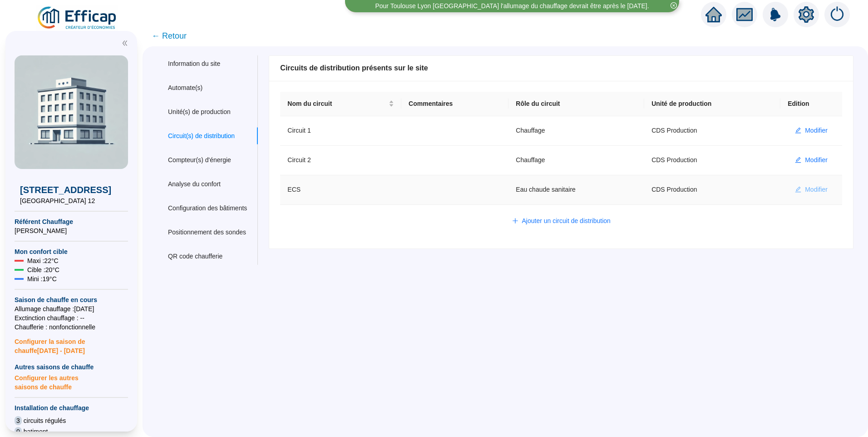
click at [805, 191] on span "Modifier" at bounding box center [816, 190] width 23 height 10
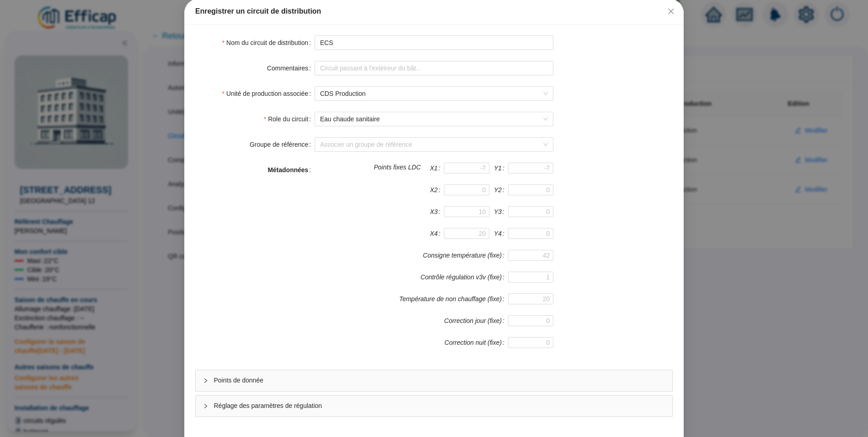
scroll to position [80, 0]
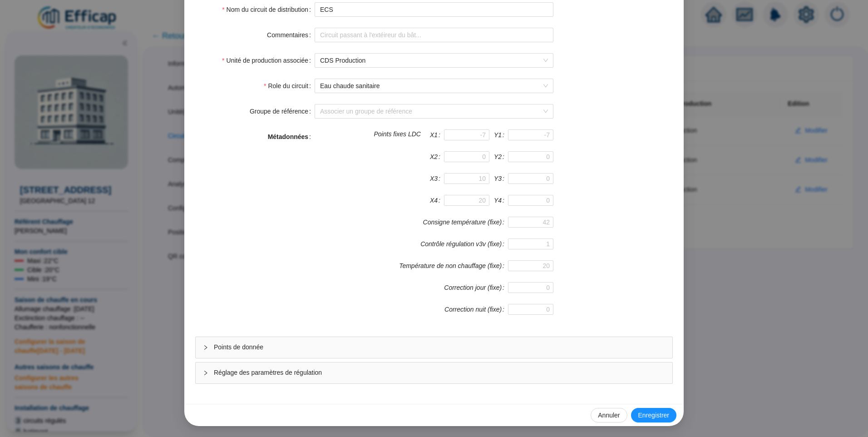
click at [272, 344] on span "Points de donnée" at bounding box center [439, 347] width 451 height 10
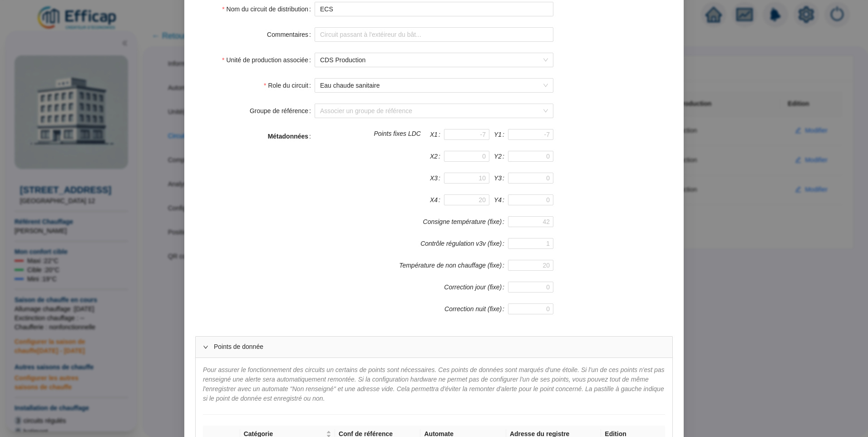
scroll to position [313, 0]
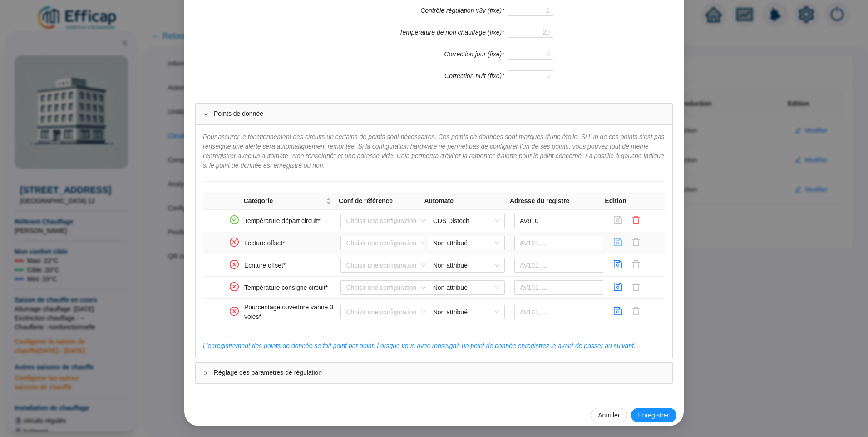
click at [614, 242] on icon "save" at bounding box center [618, 242] width 9 height 9
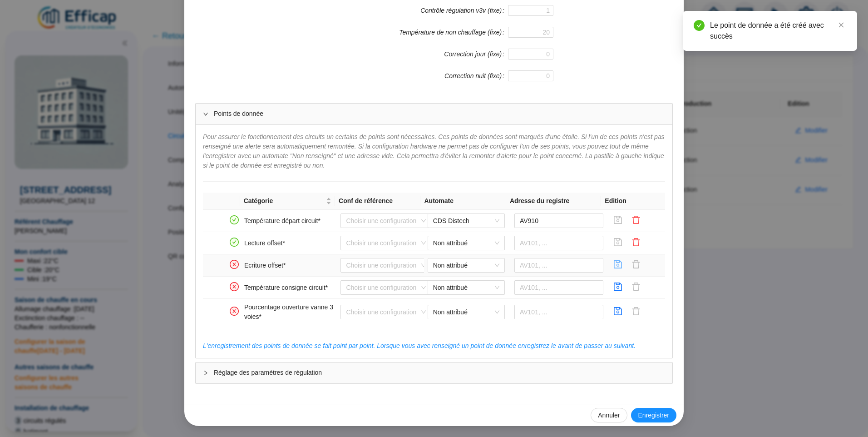
click at [614, 267] on icon "save" at bounding box center [618, 264] width 9 height 9
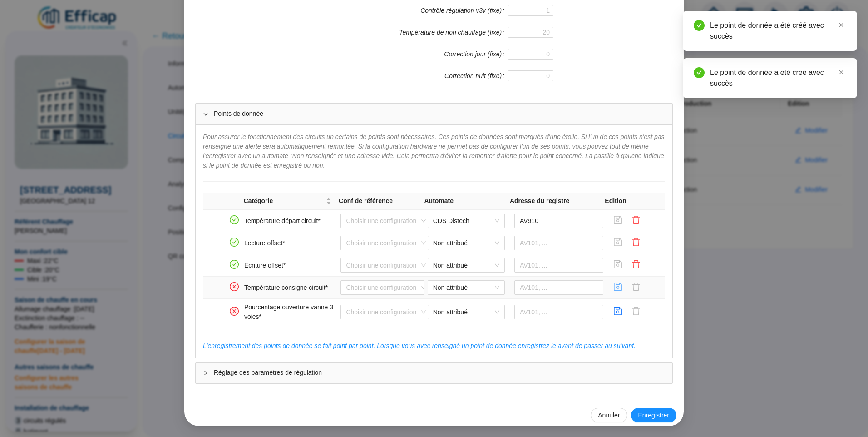
click at [614, 290] on icon "save" at bounding box center [618, 286] width 9 height 9
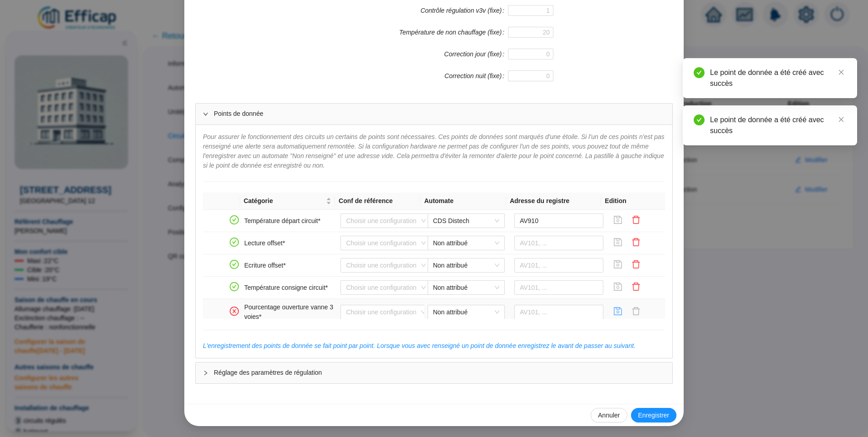
click at [614, 310] on icon "save" at bounding box center [618, 311] width 9 height 9
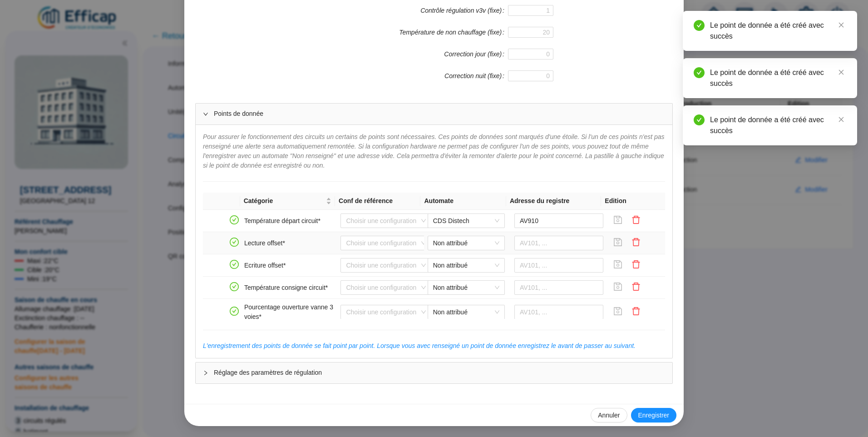
scroll to position [91, 0]
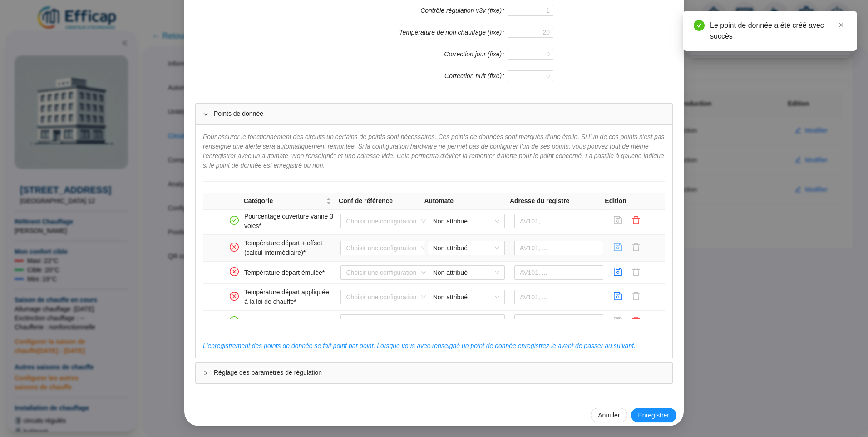
click at [614, 247] on icon "save" at bounding box center [618, 247] width 8 height 8
click at [614, 272] on icon "save" at bounding box center [618, 271] width 9 height 9
click at [614, 295] on icon "save" at bounding box center [618, 296] width 8 height 8
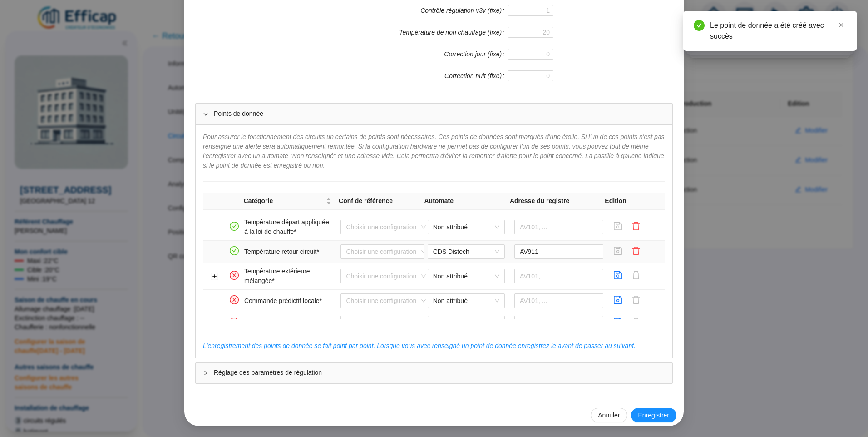
scroll to position [182, 0]
click at [614, 255] on icon "save" at bounding box center [618, 254] width 9 height 9
drag, startPoint x: 607, startPoint y: 277, endPoint x: 608, endPoint y: 298, distance: 21.4
click at [614, 278] on icon "save" at bounding box center [618, 278] width 9 height 9
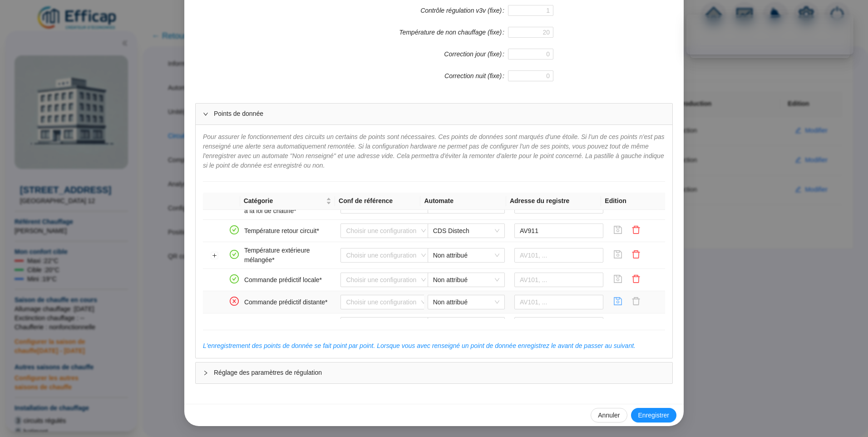
click at [611, 297] on button "button" at bounding box center [618, 302] width 15 height 15
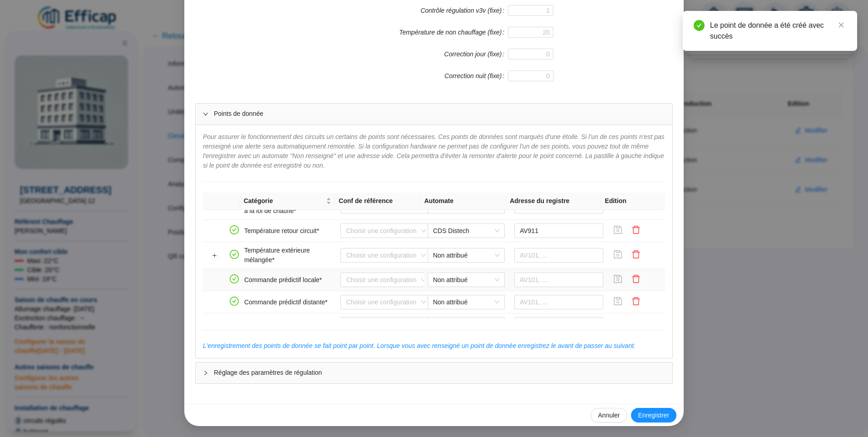
scroll to position [272, 0]
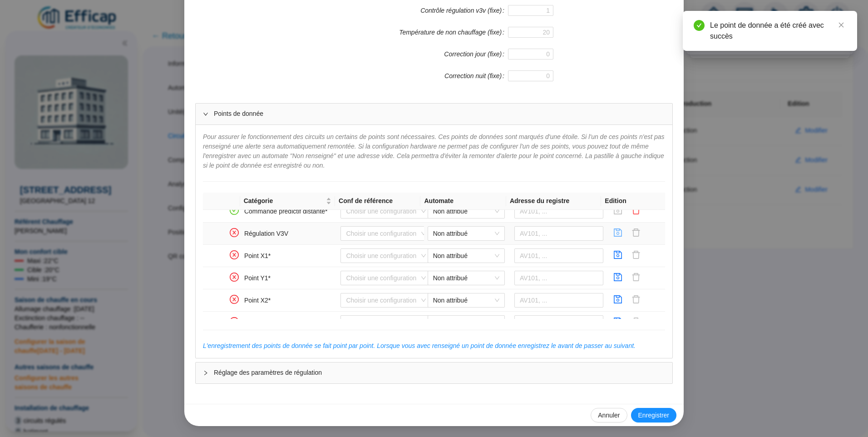
click at [614, 230] on icon "save" at bounding box center [618, 232] width 8 height 8
click at [614, 253] on icon "save" at bounding box center [618, 255] width 8 height 8
click at [614, 274] on icon "save" at bounding box center [618, 277] width 8 height 8
click at [614, 301] on icon "save" at bounding box center [618, 299] width 9 height 9
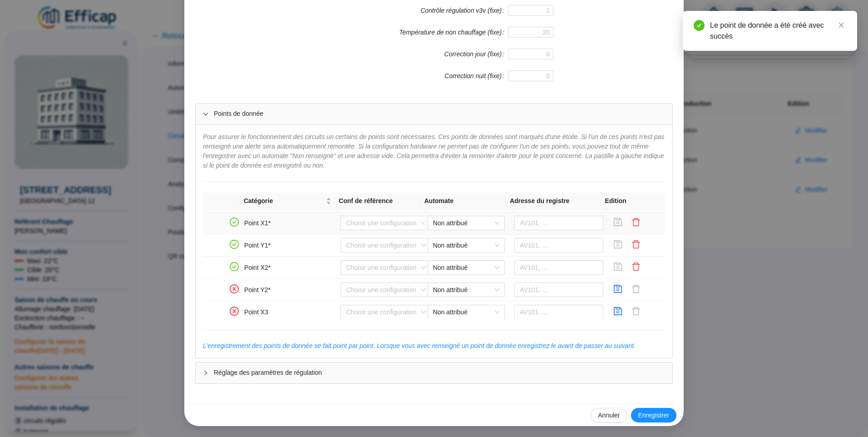
scroll to position [318, 0]
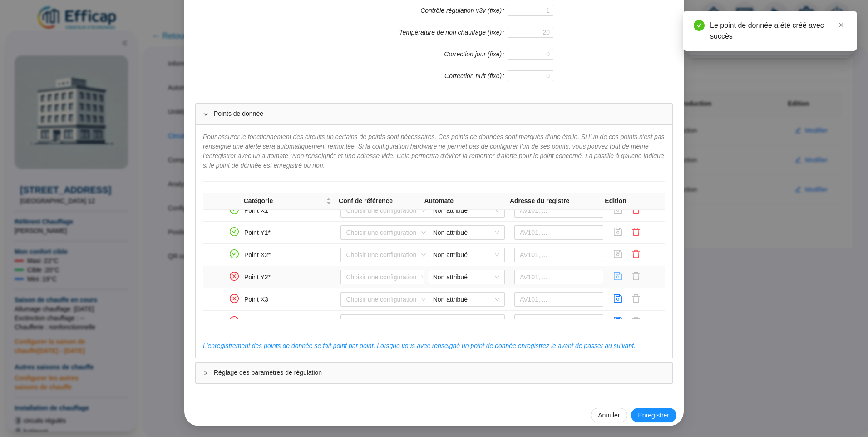
click at [614, 277] on icon "save" at bounding box center [618, 276] width 9 height 9
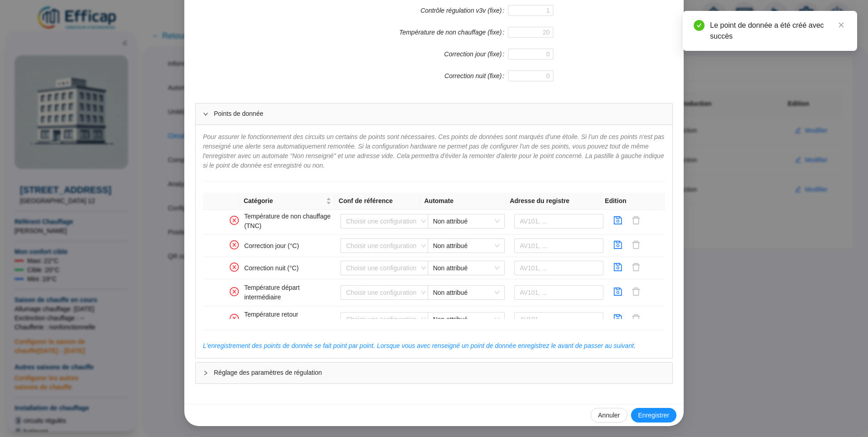
scroll to position [609, 0]
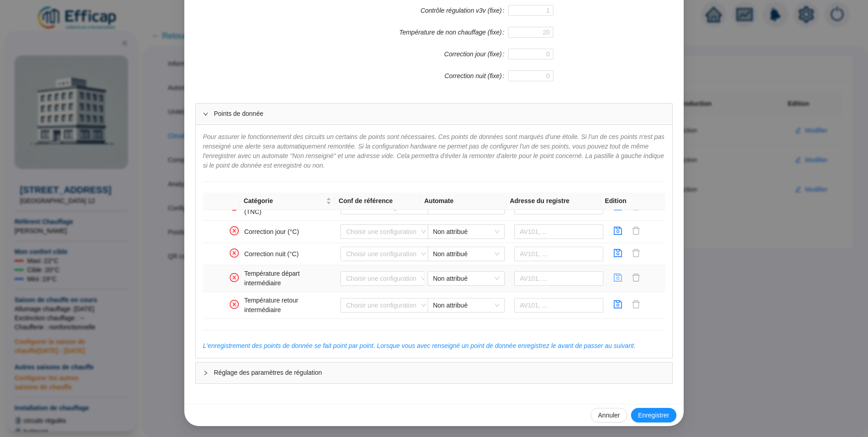
click at [614, 279] on icon "save" at bounding box center [618, 277] width 9 height 9
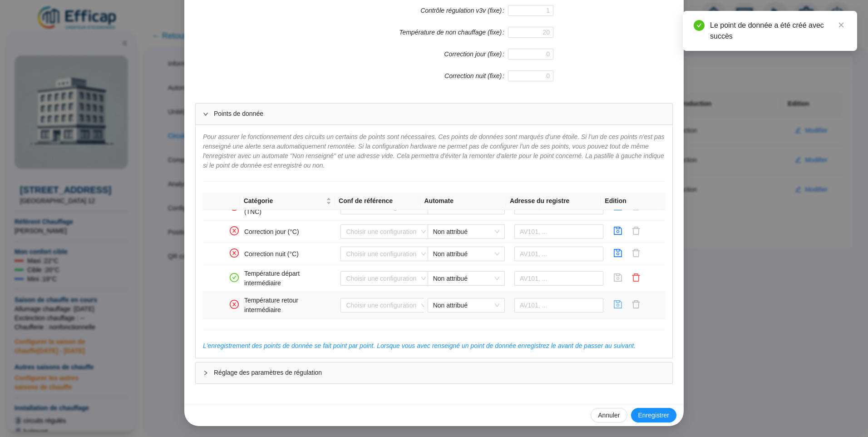
click at [614, 301] on icon "save" at bounding box center [618, 304] width 8 height 8
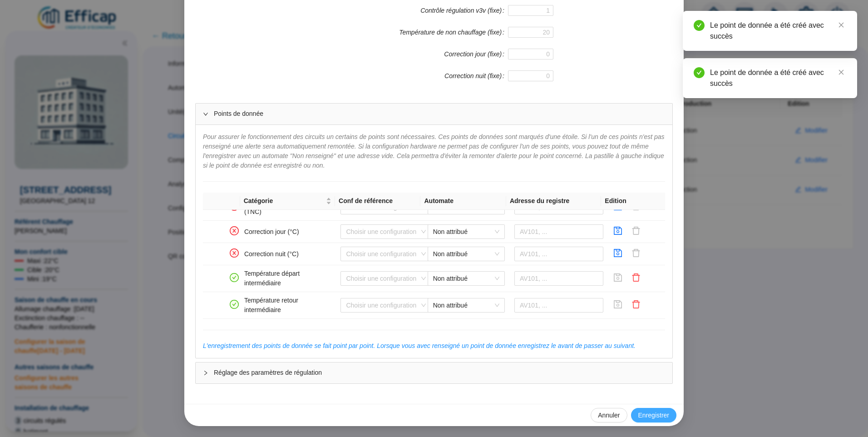
click at [648, 411] on span "Enregistrer" at bounding box center [653, 416] width 31 height 10
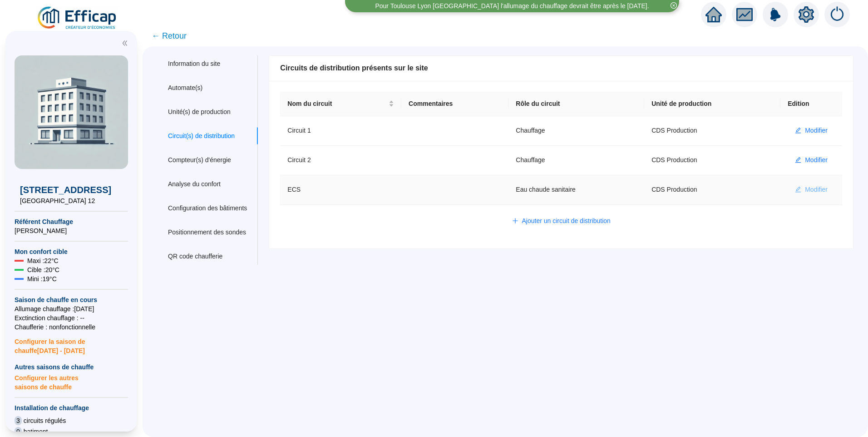
click at [805, 192] on span "Modifier" at bounding box center [816, 190] width 23 height 10
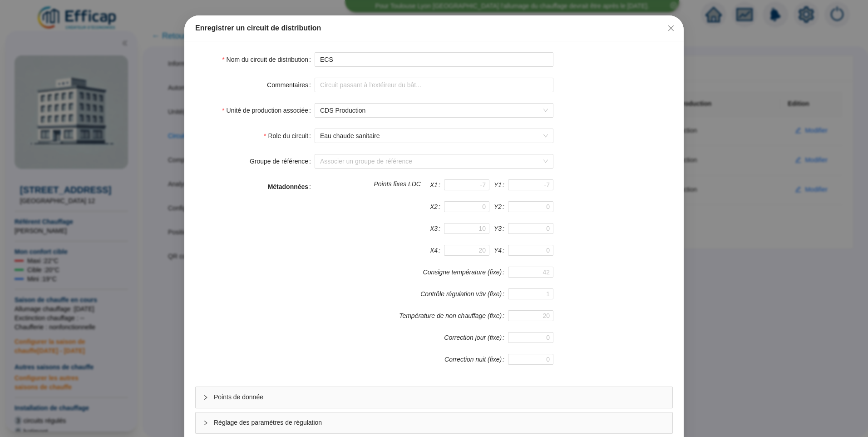
scroll to position [80, 0]
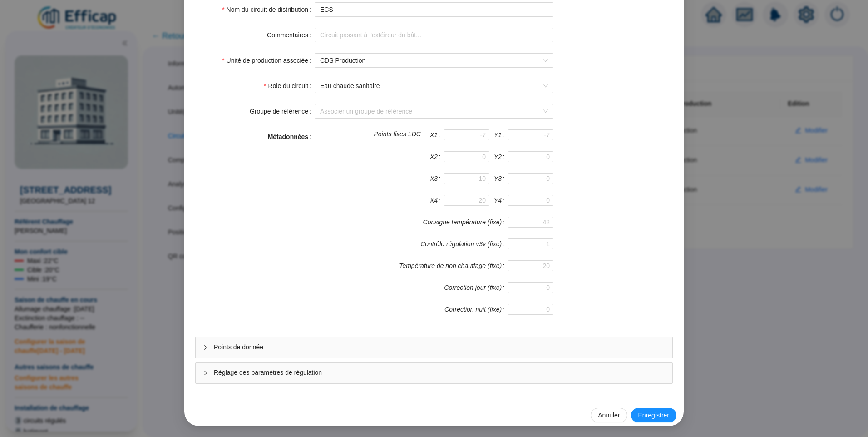
click at [234, 346] on span "Points de donnée" at bounding box center [439, 347] width 451 height 10
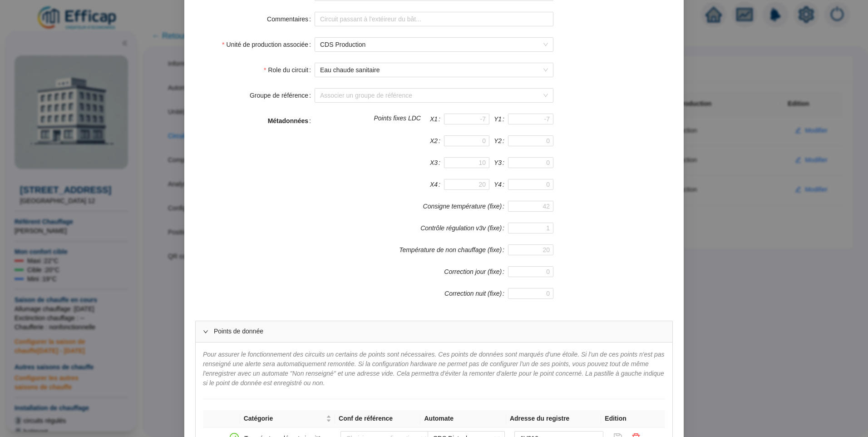
scroll to position [0, 0]
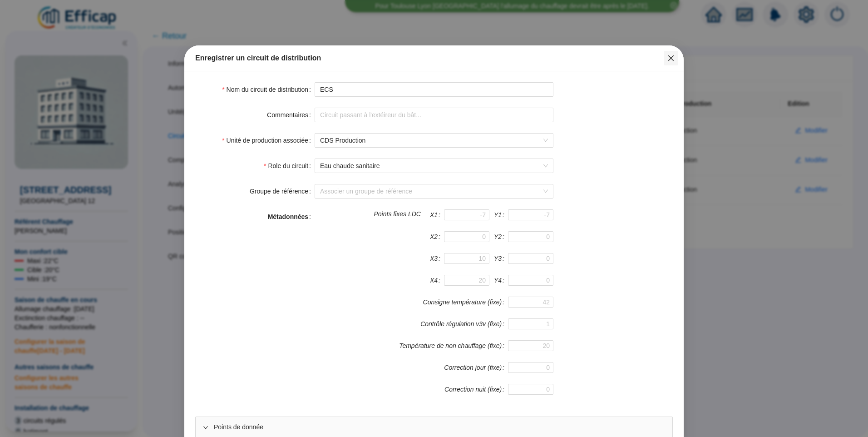
click at [666, 62] on button "Close" at bounding box center [671, 58] width 15 height 15
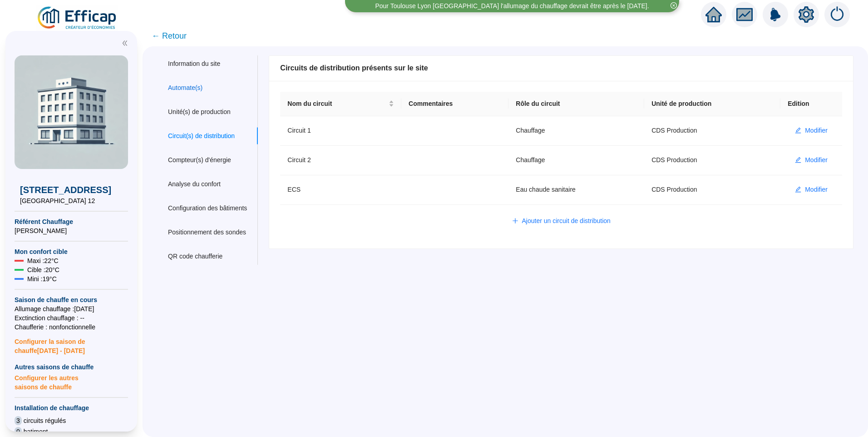
click at [183, 87] on div "Automate(s)" at bounding box center [185, 88] width 35 height 10
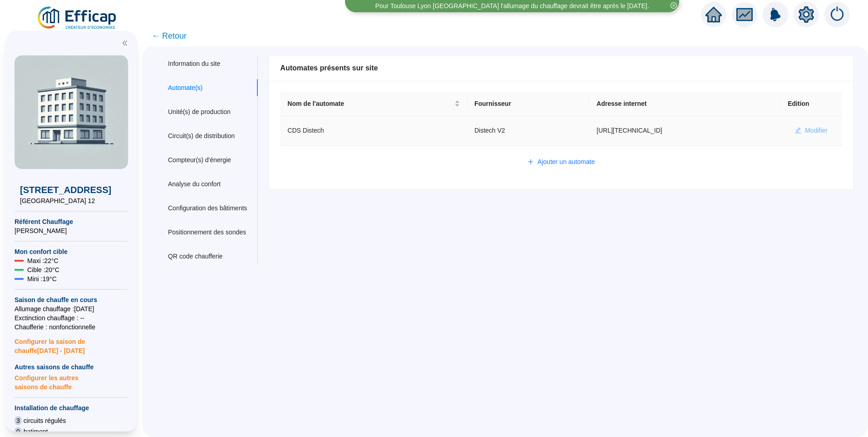
click at [805, 126] on span "Modifier" at bounding box center [816, 131] width 23 height 10
type input "CDS Distech"
type input "[URL][TECHNICAL_ID]"
type input "admin-efficap"
type input "AV1001"
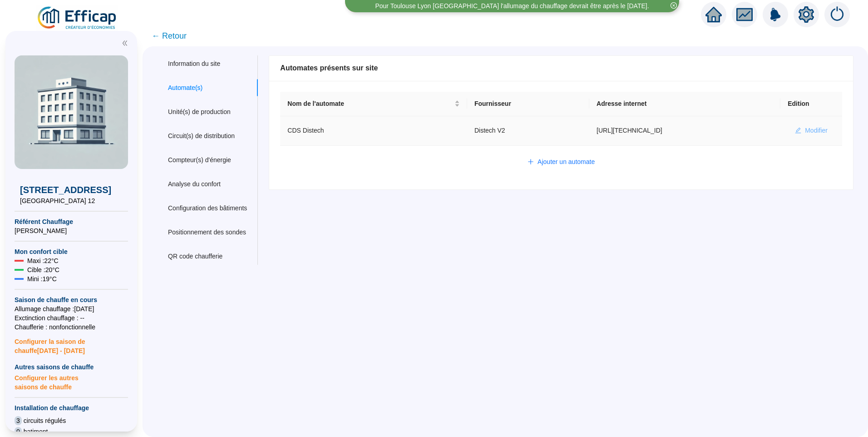
type input "AV1002"
type input "AV1000"
type input "BV1000"
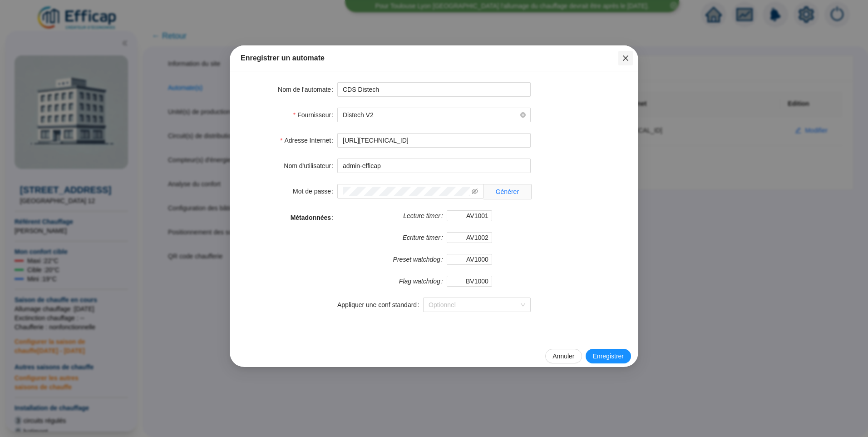
click at [624, 54] on icon "close" at bounding box center [625, 57] width 7 height 7
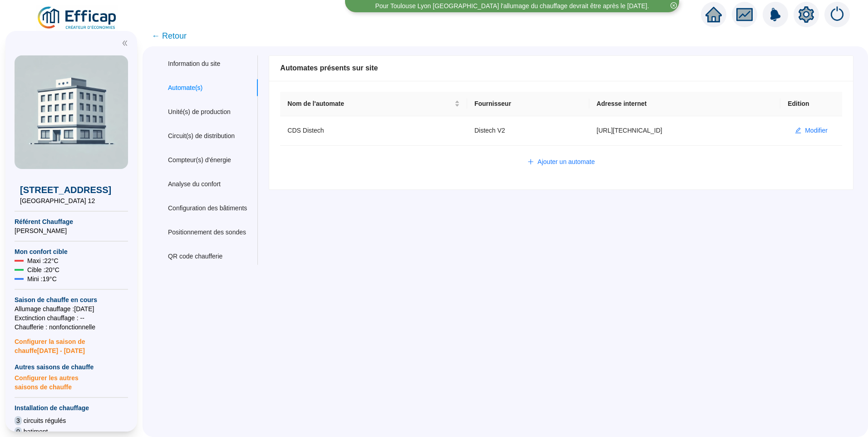
click at [72, 15] on img at bounding box center [77, 17] width 82 height 25
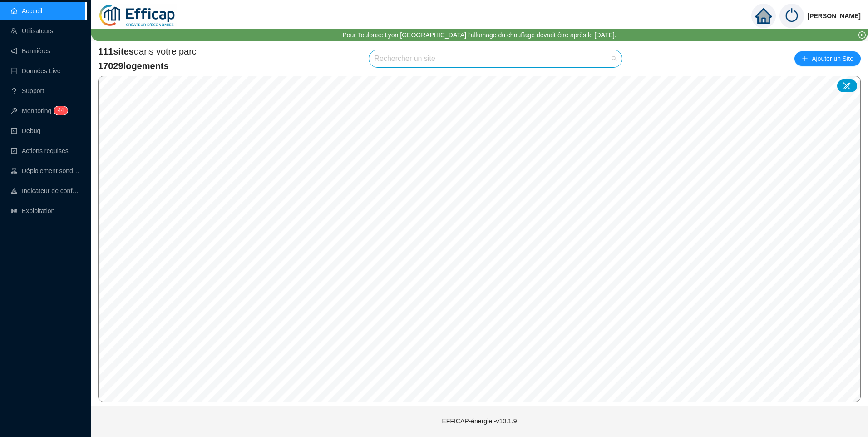
click at [406, 57] on input "search" at bounding box center [492, 58] width 234 height 17
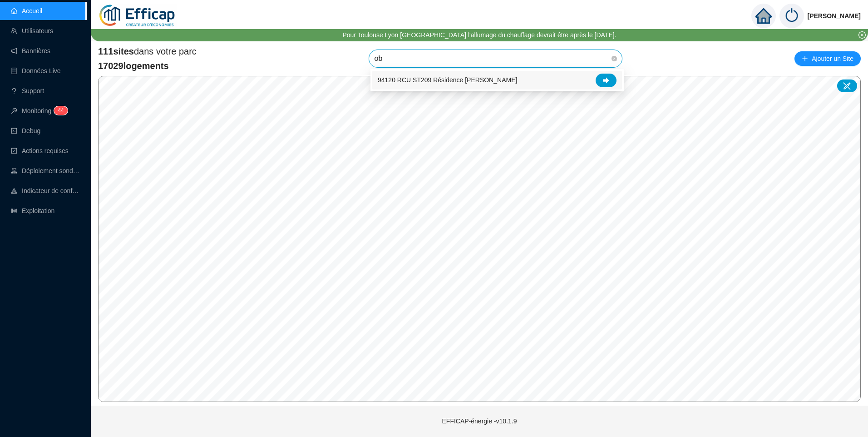
type input "obs"
click at [608, 83] on icon at bounding box center [606, 80] width 6 height 6
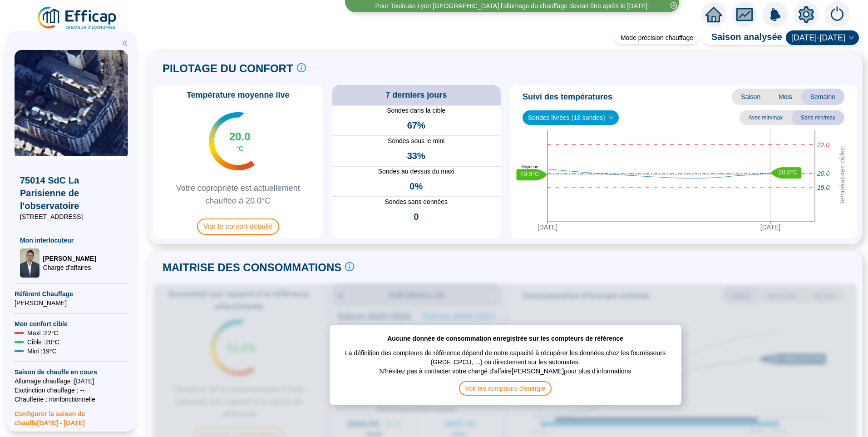
click at [261, 236] on div "Température moyenne live 20.0 °C Votre copropriété est actuellement chauffée à …" at bounding box center [237, 161] width 169 height 153
click at [261, 223] on span "Voir le confort détaillé" at bounding box center [238, 226] width 82 height 16
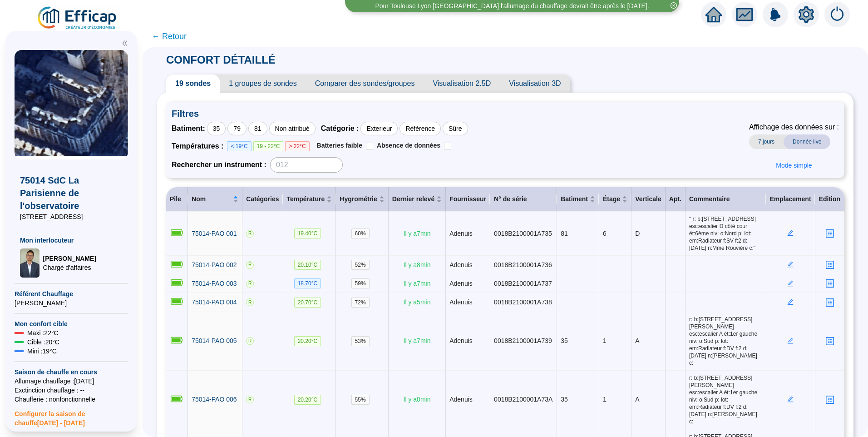
click at [802, 18] on icon "setting" at bounding box center [806, 14] width 15 height 15
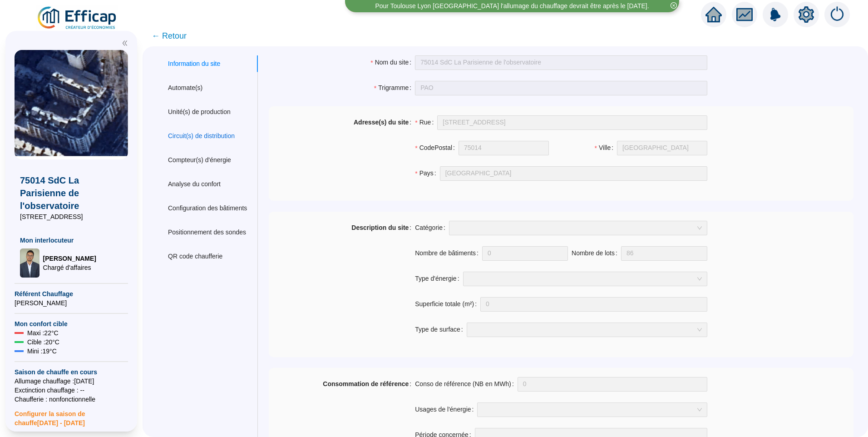
click at [212, 135] on div "Circuit(s) de distribution" at bounding box center [201, 136] width 67 height 10
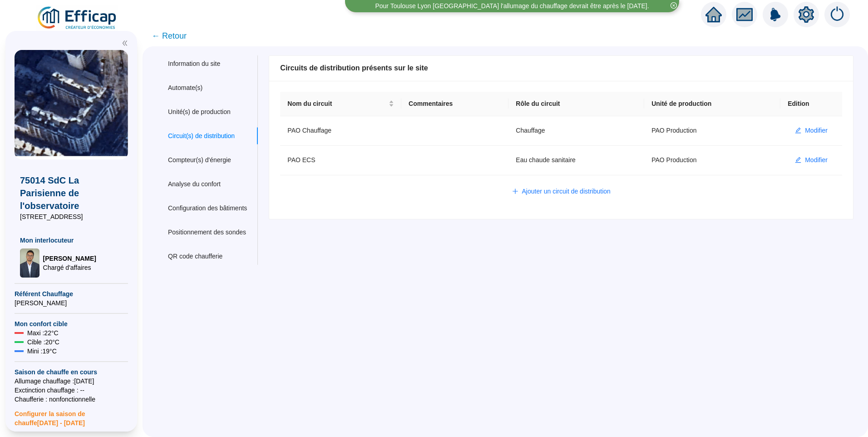
click at [173, 34] on span "← Retour" at bounding box center [169, 36] width 35 height 13
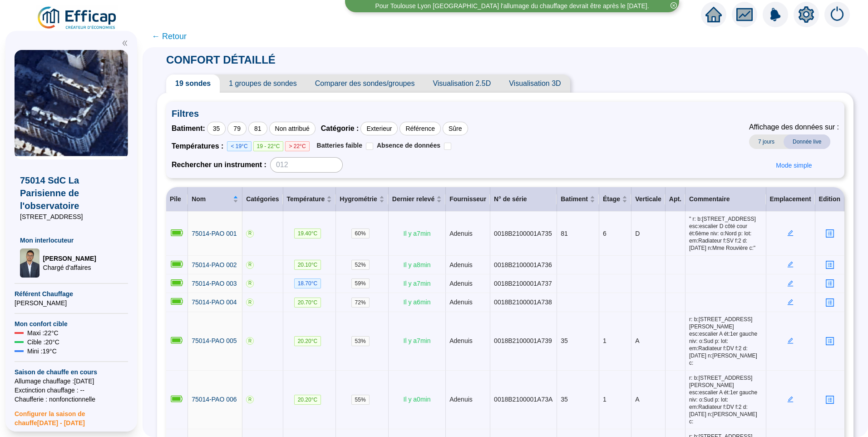
click at [260, 77] on span "1 groupes de sondes" at bounding box center [263, 83] width 86 height 18
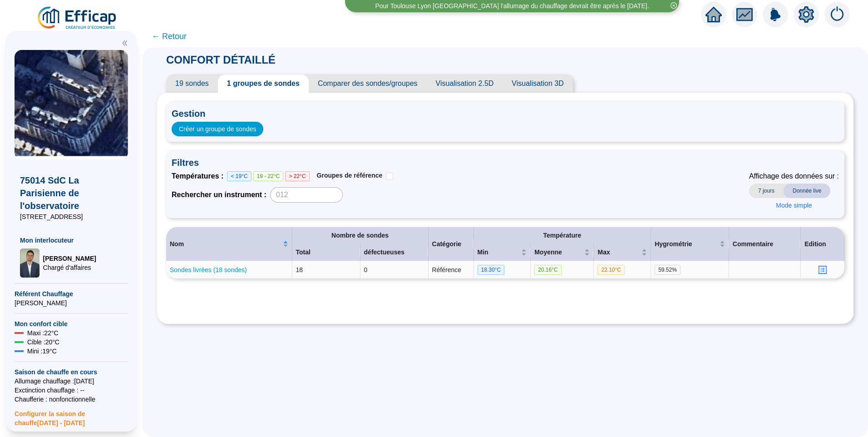
click at [223, 269] on link "Sondes livrèes (18 sondes)" at bounding box center [208, 269] width 77 height 7
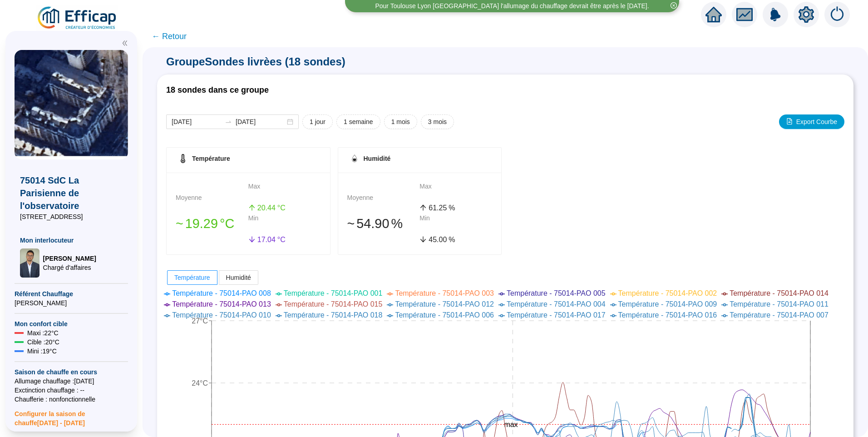
click at [174, 36] on span "← Retour" at bounding box center [169, 36] width 35 height 13
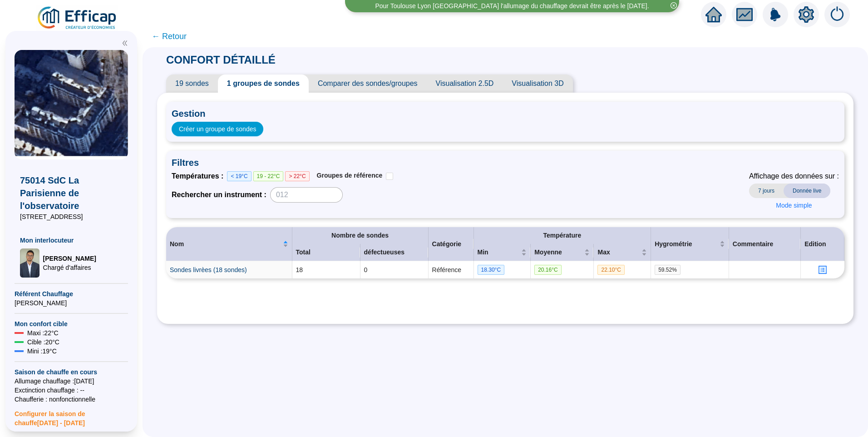
click at [218, 313] on div "Gestion Créer un groupe de sondes Filtres Températures : < 19°C 19 - 22°C > 22°…" at bounding box center [505, 208] width 678 height 213
click at [226, 132] on span "Créer un groupe de sondes" at bounding box center [217, 129] width 77 height 10
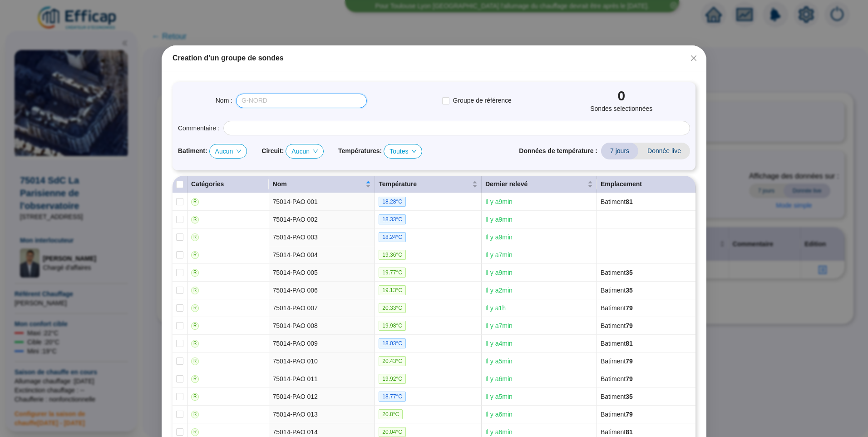
click at [272, 103] on input "text" at bounding box center [301, 101] width 131 height 15
type input "REFERENCE EFFICAP"
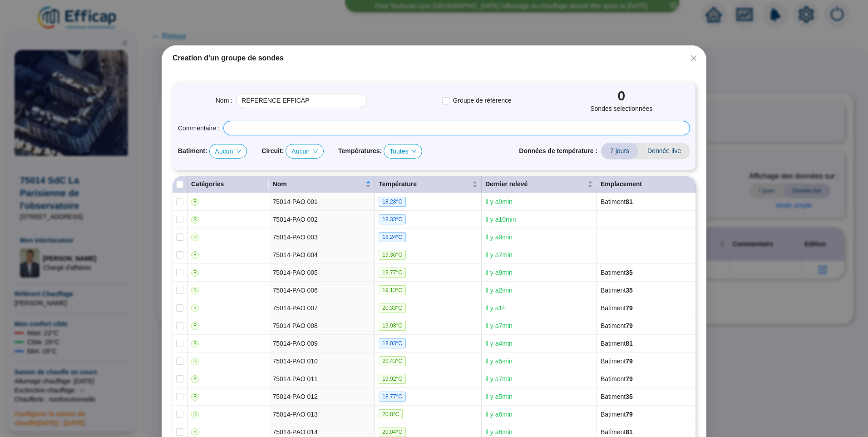
click at [264, 128] on input "text" at bounding box center [456, 128] width 467 height 15
type input "Groupe de référence utilisé par Efficap pour le pilotage du chauffage"
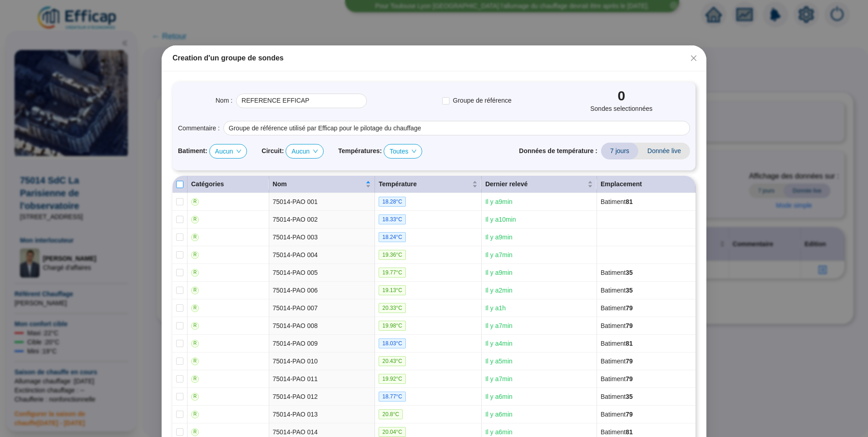
click at [176, 185] on input "Select all" at bounding box center [179, 184] width 7 height 7
checkbox input "true"
type input "REFERENCE EFFICAP (19 sondes)"
checkbox input "true"
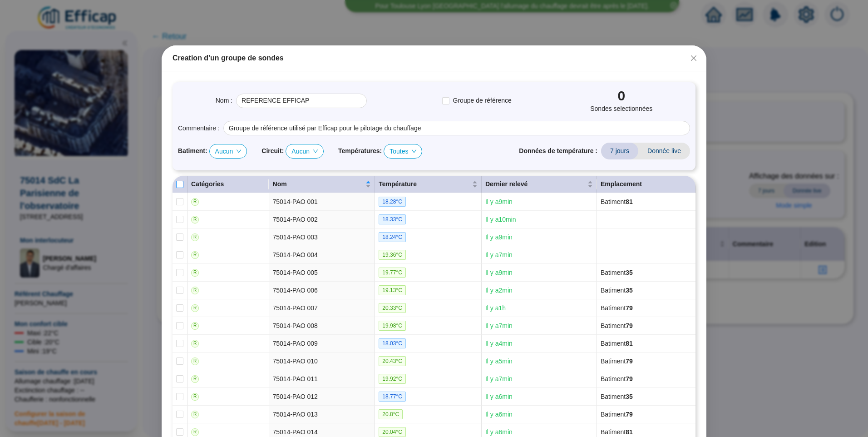
checkbox input "true"
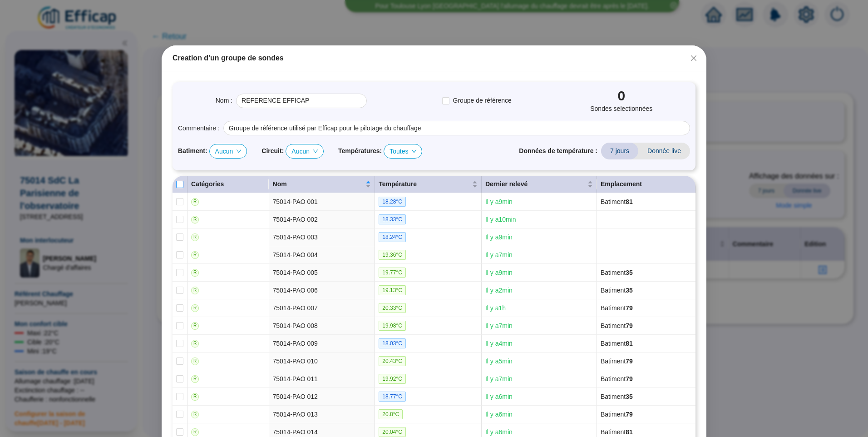
checkbox input "true"
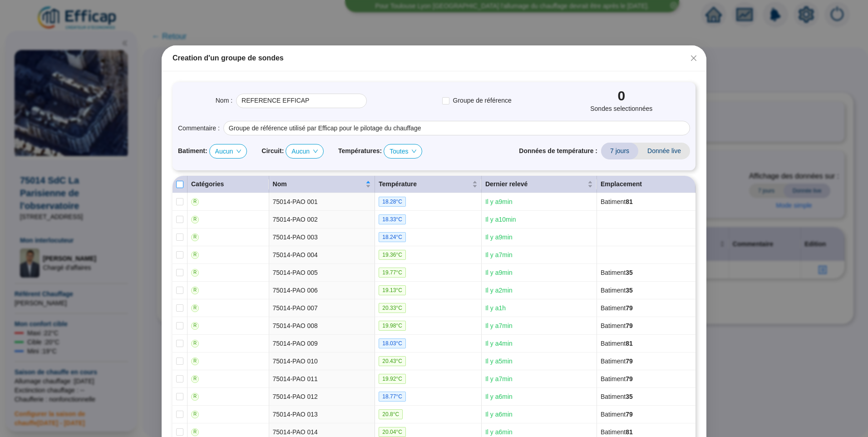
checkbox input "true"
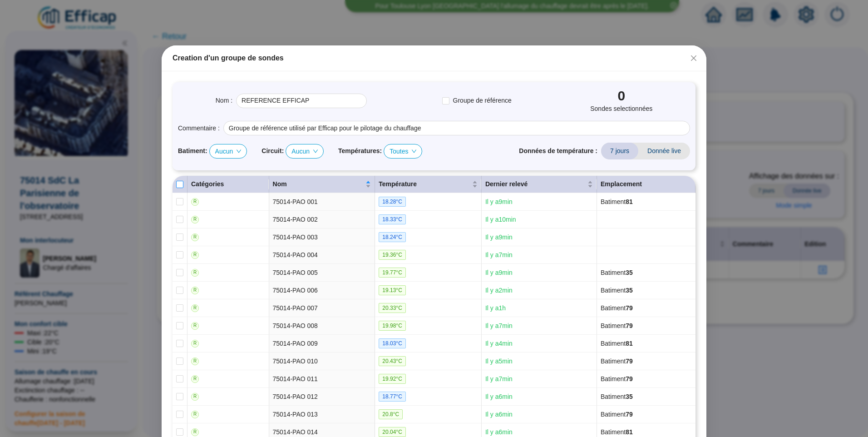
checkbox input "true"
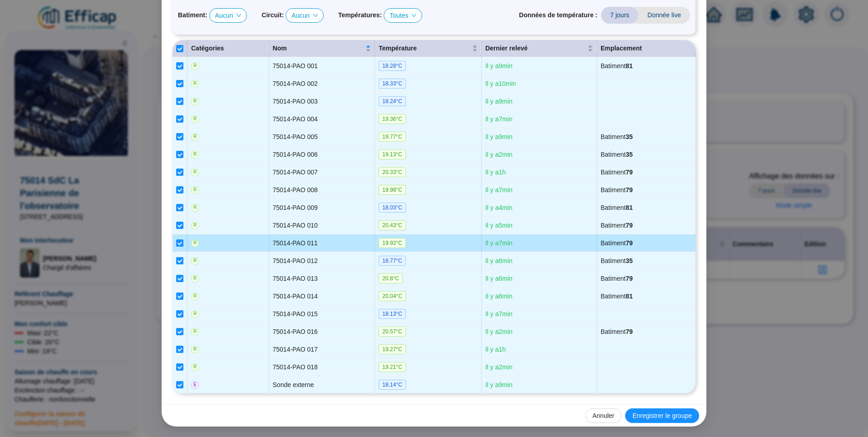
scroll to position [136, 0]
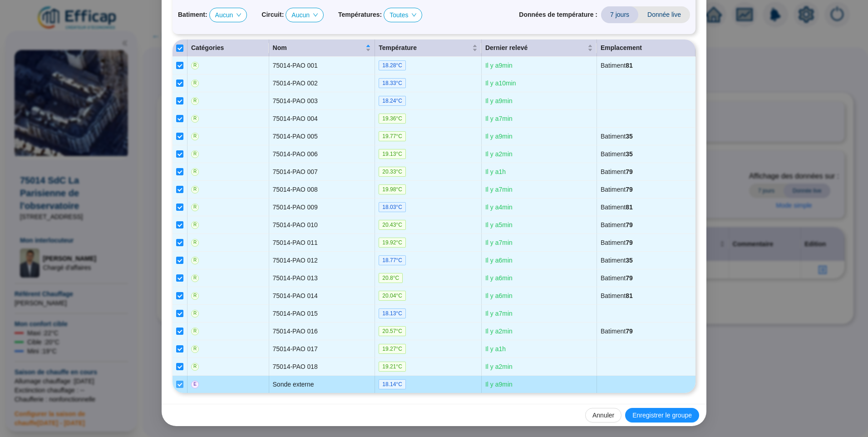
click at [177, 384] on input "checkbox" at bounding box center [179, 384] width 7 height 7
checkbox input "false"
type input "REFERENCE EFFICAP (18 sondes)"
checkbox input "false"
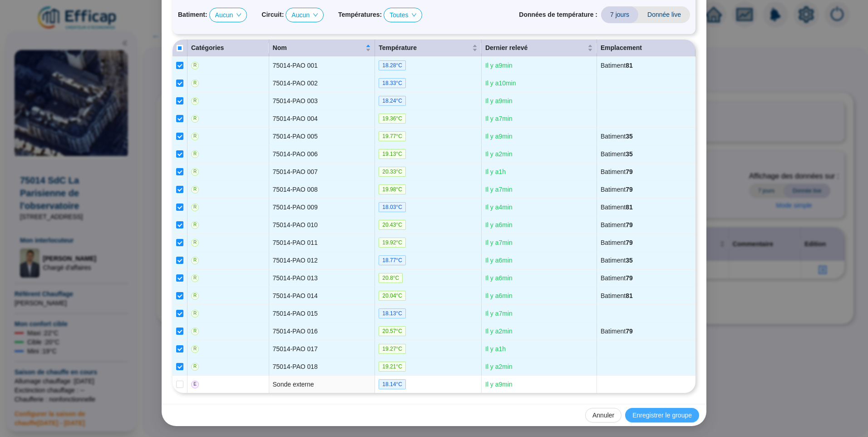
click at [648, 411] on span "Enregistrer le groupe" at bounding box center [662, 416] width 59 height 10
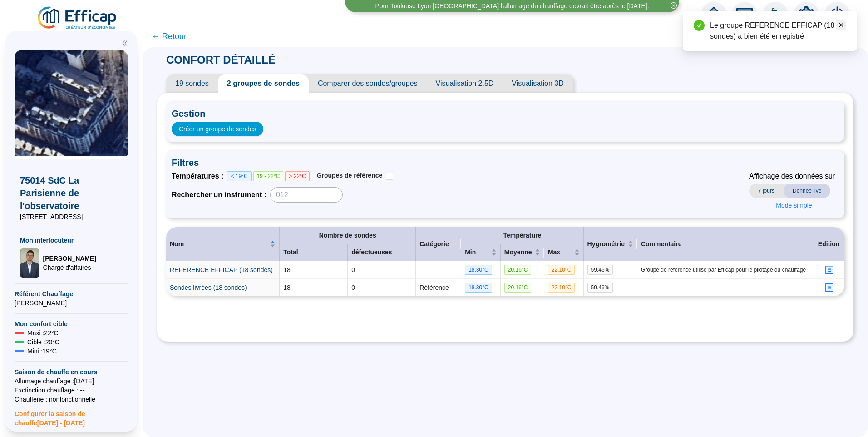
click at [843, 25] on icon "close" at bounding box center [841, 25] width 6 height 6
click at [805, 14] on icon "setting" at bounding box center [806, 14] width 16 height 16
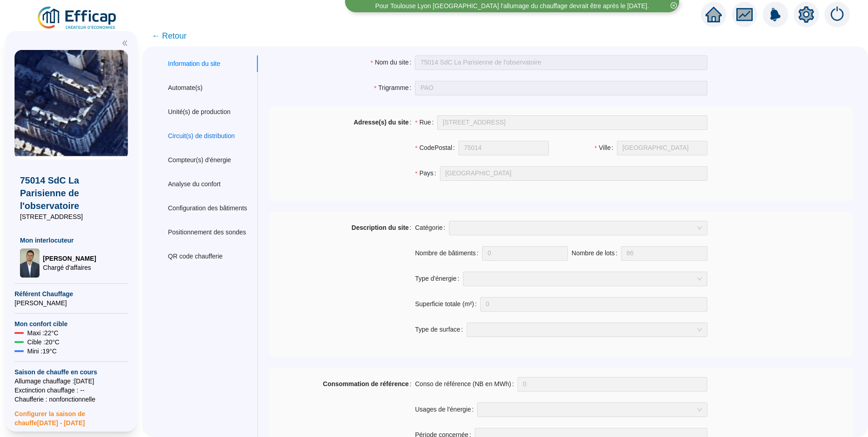
click at [201, 139] on div "Circuit(s) de distribution" at bounding box center [201, 136] width 67 height 10
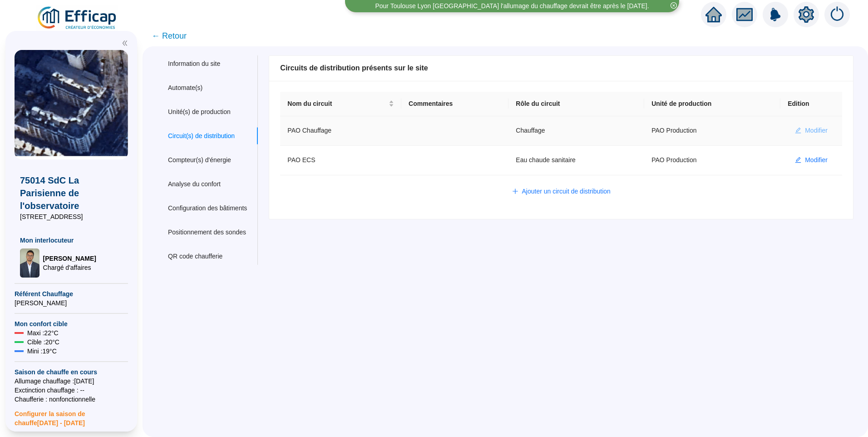
click at [808, 132] on span "Modifier" at bounding box center [816, 131] width 23 height 10
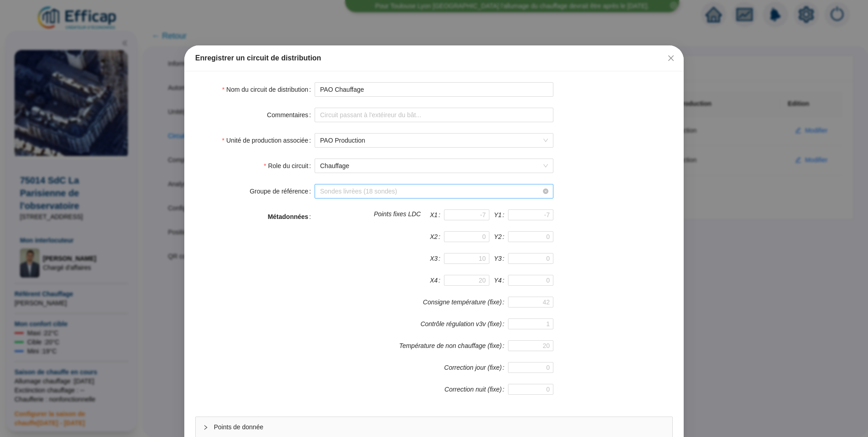
click at [358, 187] on span "Sondes livrèes (18 sondes)" at bounding box center [434, 191] width 228 height 14
click at [351, 267] on div "X3 Y3" at bounding box center [434, 264] width 239 height 22
click at [351, 192] on span "Sondes livrèes (18 sondes)" at bounding box center [434, 191] width 228 height 14
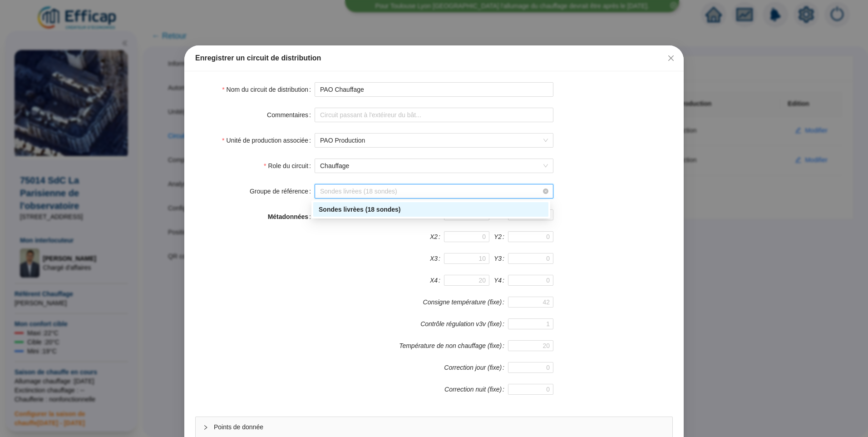
click at [662, 154] on form "Nom du circuit de distribution PAO Chauffage Commentaires Unité de production a…" at bounding box center [434, 272] width 478 height 381
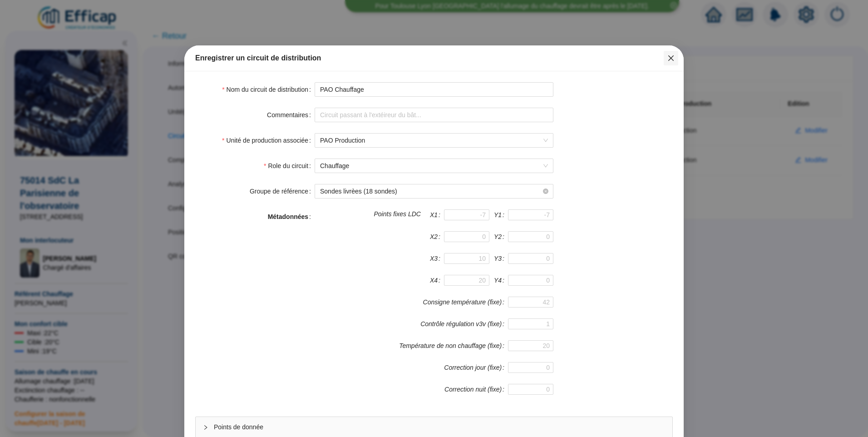
click at [668, 57] on icon "close" at bounding box center [671, 57] width 7 height 7
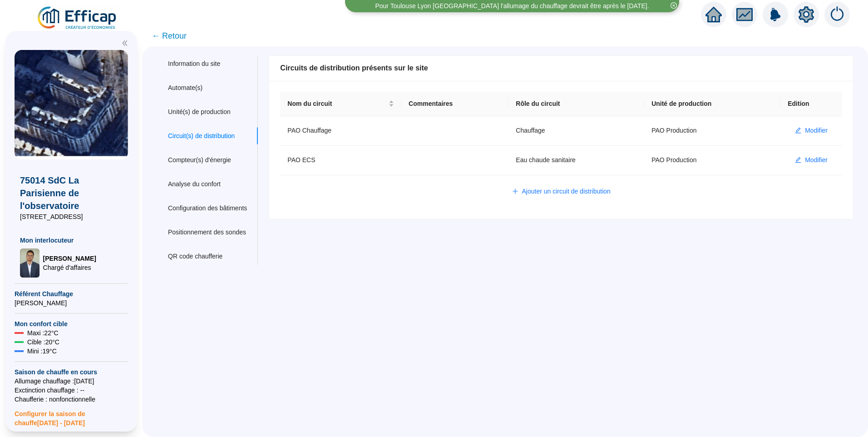
click at [186, 31] on span "← Retour" at bounding box center [169, 36] width 35 height 13
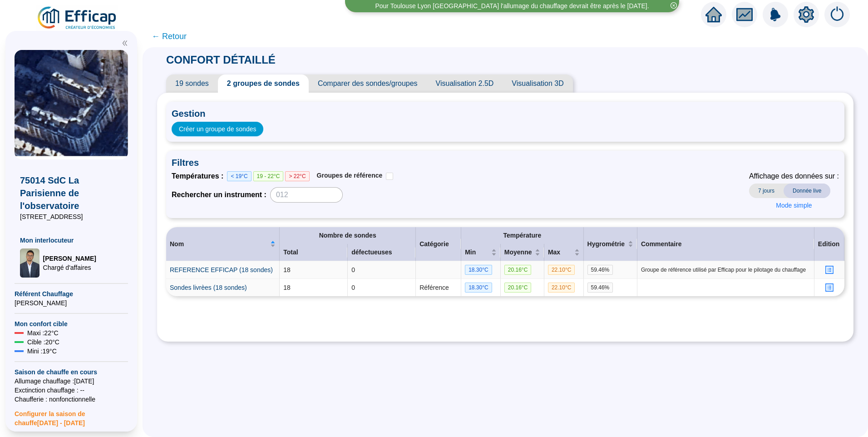
click at [826, 268] on icon "profile" at bounding box center [829, 270] width 7 height 7
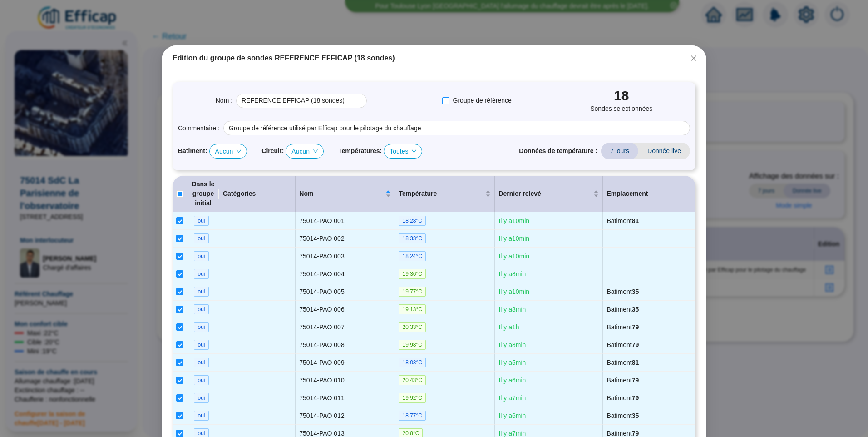
click at [450, 104] on span "Groupe de référence" at bounding box center [483, 101] width 66 height 10
click at [450, 104] on input "Groupe de référence" at bounding box center [445, 100] width 7 height 7
checkbox input "true"
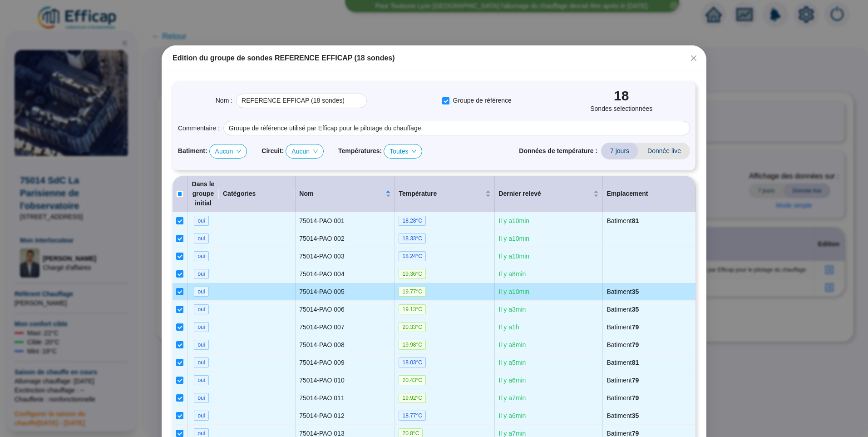
scroll to position [203, 0]
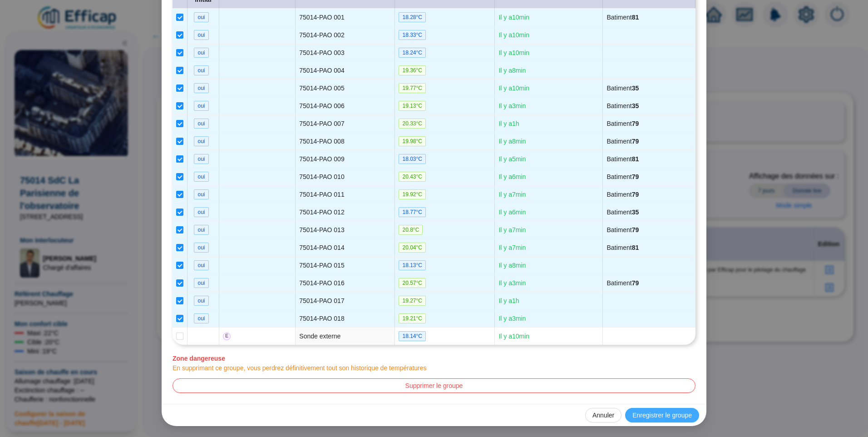
click at [647, 412] on span "Enregistrer le groupe" at bounding box center [662, 416] width 59 height 10
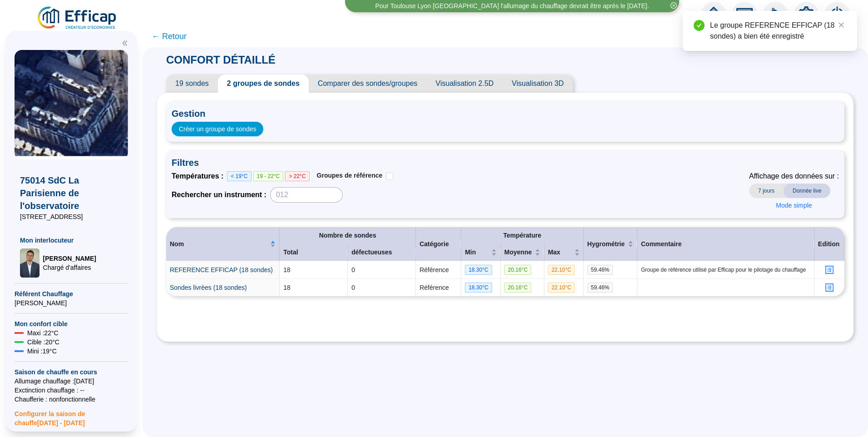
scroll to position [0, 0]
click at [233, 287] on link "Sondes livrèes (18 sondes)" at bounding box center [208, 287] width 77 height 7
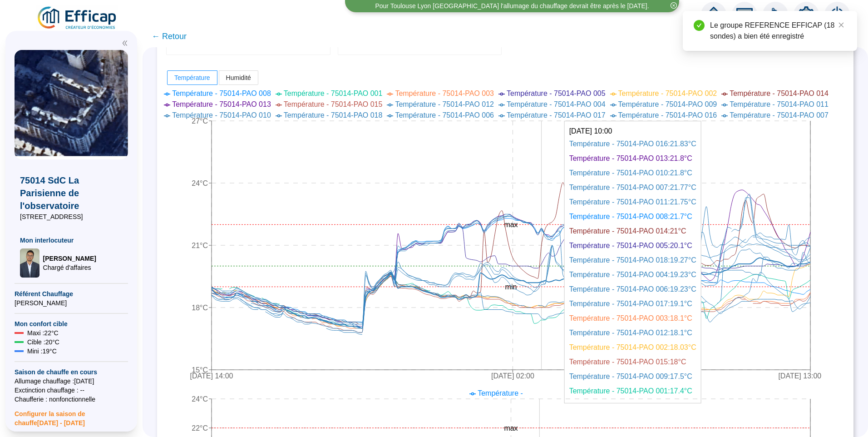
scroll to position [272, 0]
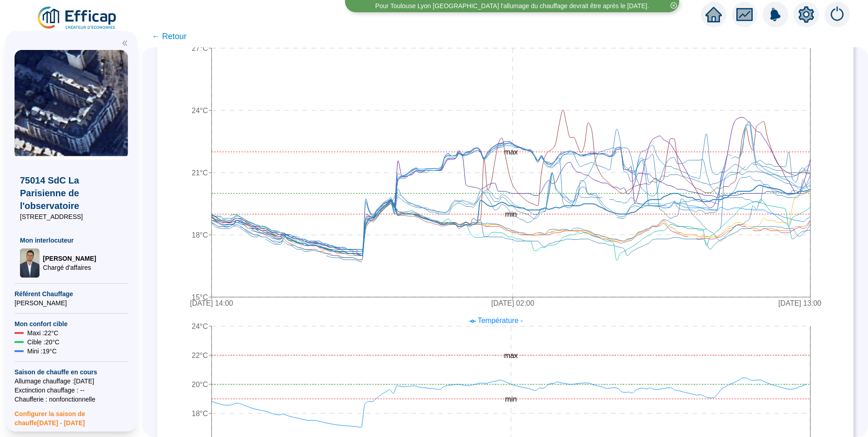
click at [178, 34] on span "← Retour" at bounding box center [169, 36] width 35 height 13
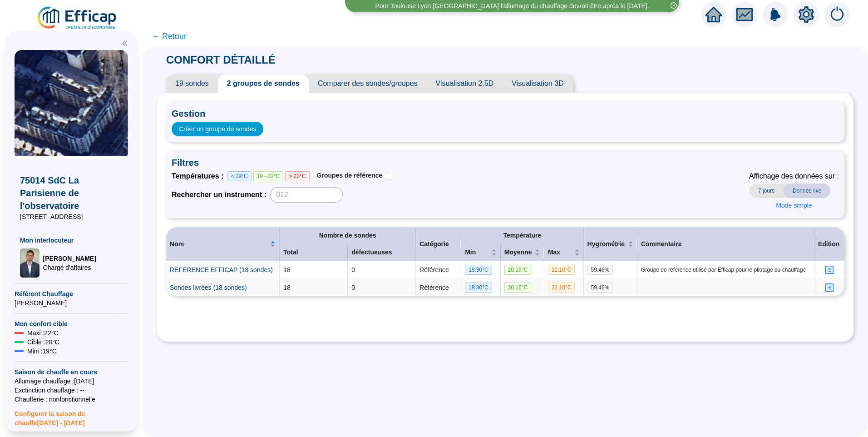
click at [826, 285] on icon "profile" at bounding box center [829, 287] width 7 height 7
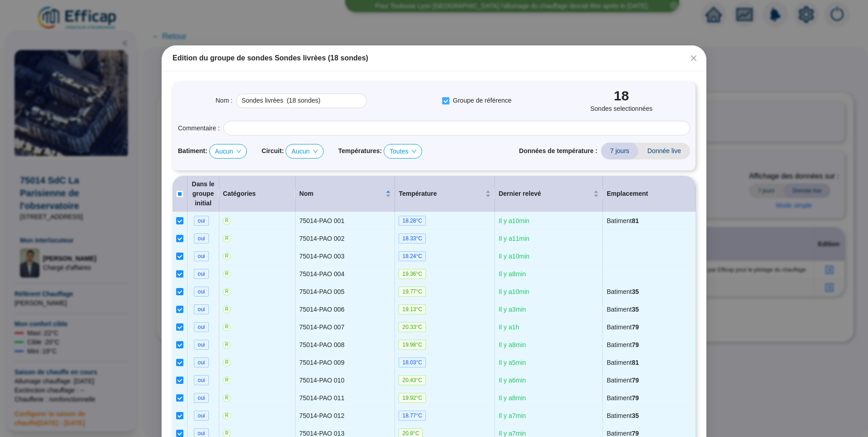
click at [443, 100] on input "Groupe de référence" at bounding box center [445, 100] width 7 height 7
checkbox input "false"
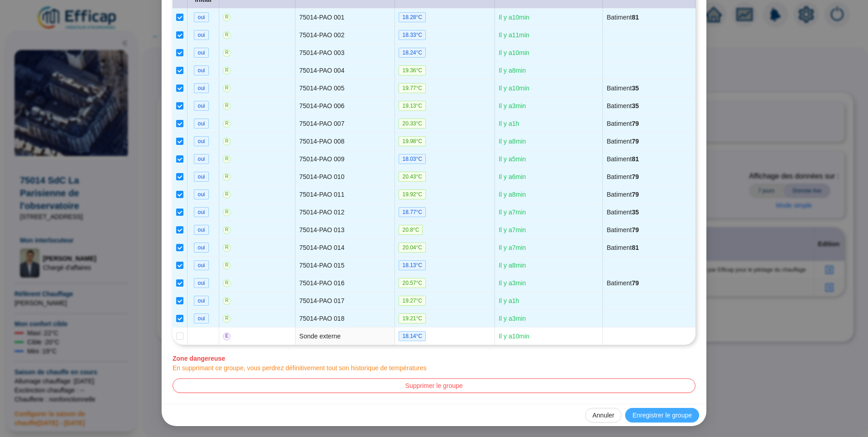
click at [662, 414] on span "Enregistrer le groupe" at bounding box center [662, 416] width 59 height 10
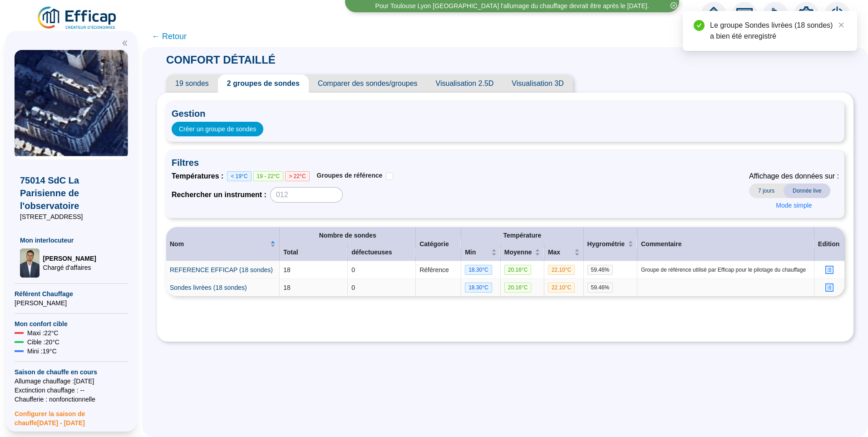
click at [801, 6] on icon "setting" at bounding box center [806, 14] width 16 height 16
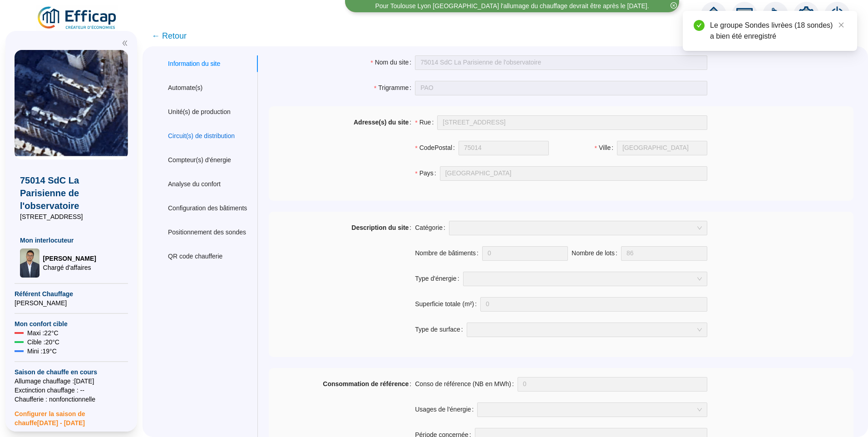
click at [198, 135] on div "Circuit(s) de distribution" at bounding box center [201, 136] width 67 height 10
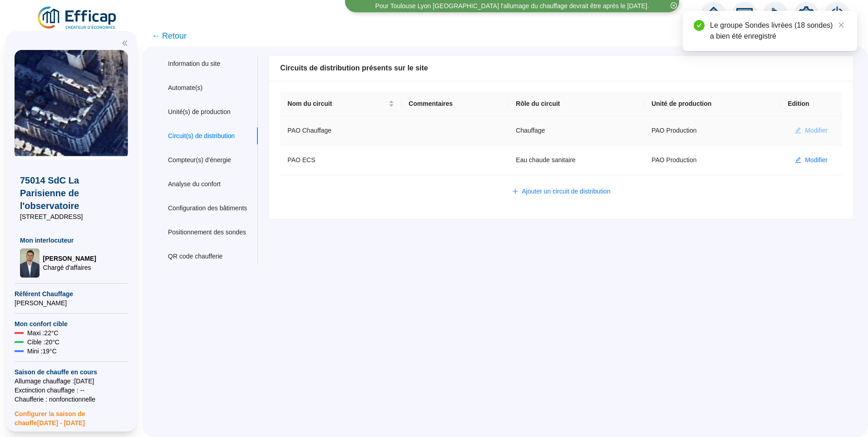
click at [805, 129] on span "Modifier" at bounding box center [816, 131] width 23 height 10
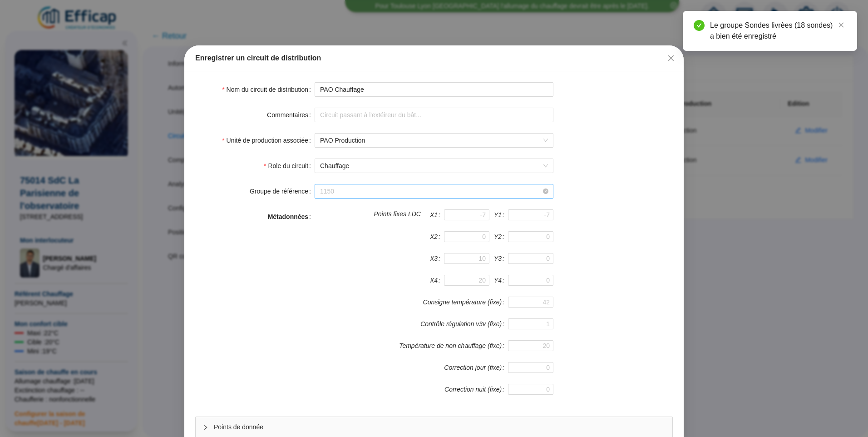
click at [354, 196] on span "1150" at bounding box center [434, 191] width 228 height 14
click at [354, 211] on div "REFERENCE EFFICAP (18 sondes)" at bounding box center [431, 210] width 224 height 10
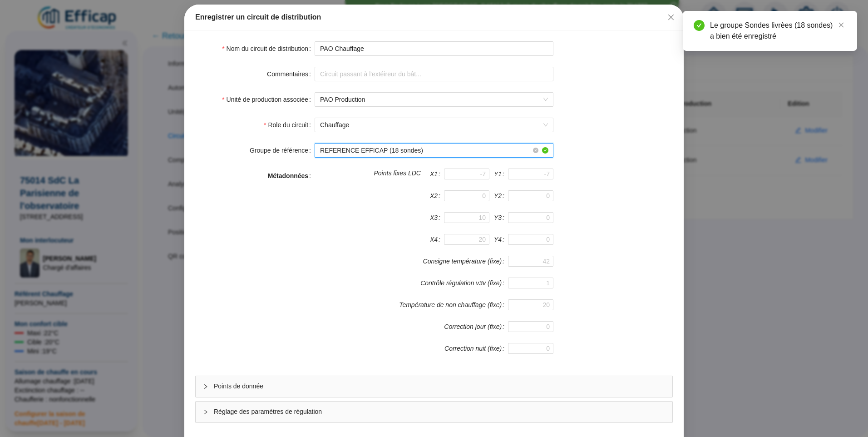
scroll to position [80, 0]
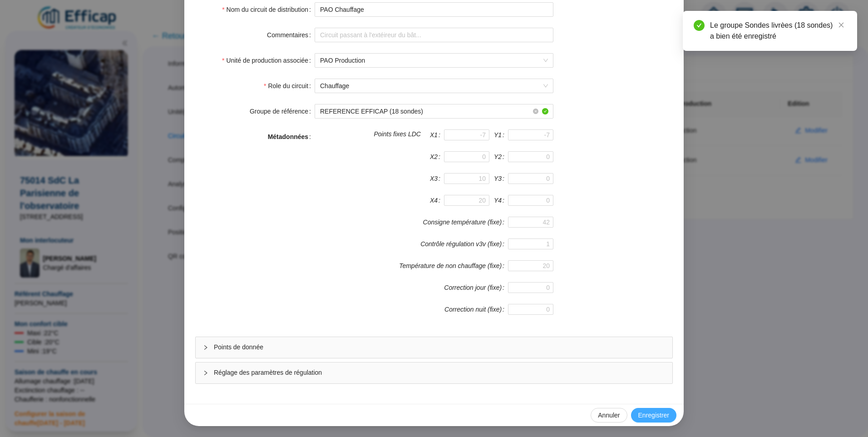
click at [639, 413] on span "Enregistrer" at bounding box center [653, 416] width 31 height 10
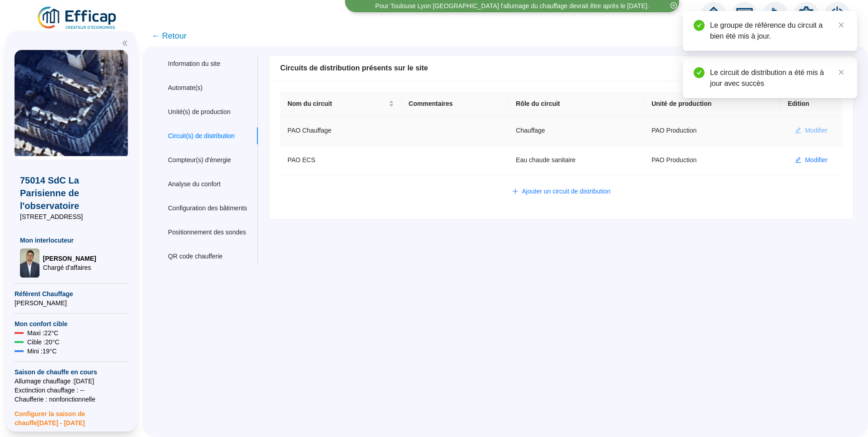
click at [806, 131] on span "Modifier" at bounding box center [816, 131] width 23 height 10
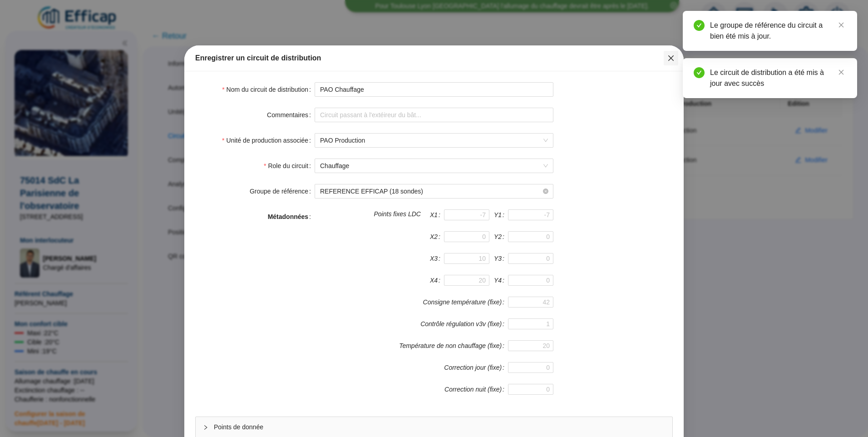
click at [668, 61] on icon "close" at bounding box center [671, 57] width 7 height 7
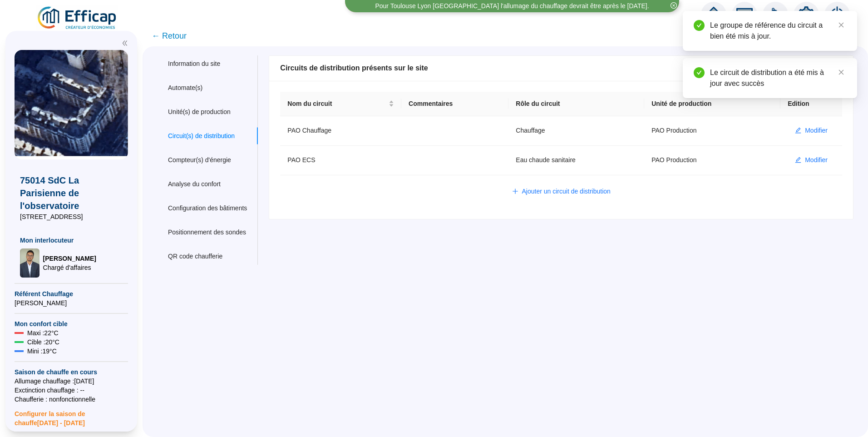
click at [170, 37] on span "← Retour" at bounding box center [169, 36] width 35 height 13
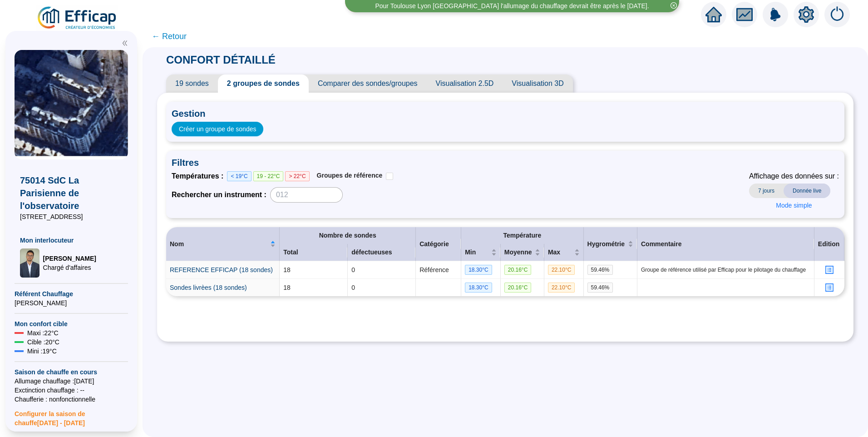
click at [208, 85] on span "19 sondes" at bounding box center [192, 83] width 52 height 18
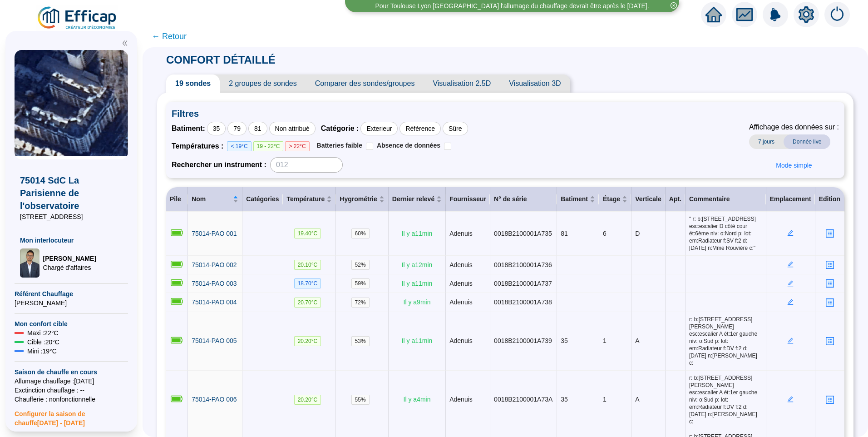
click at [277, 80] on span "2 groupes de sondes" at bounding box center [263, 83] width 86 height 18
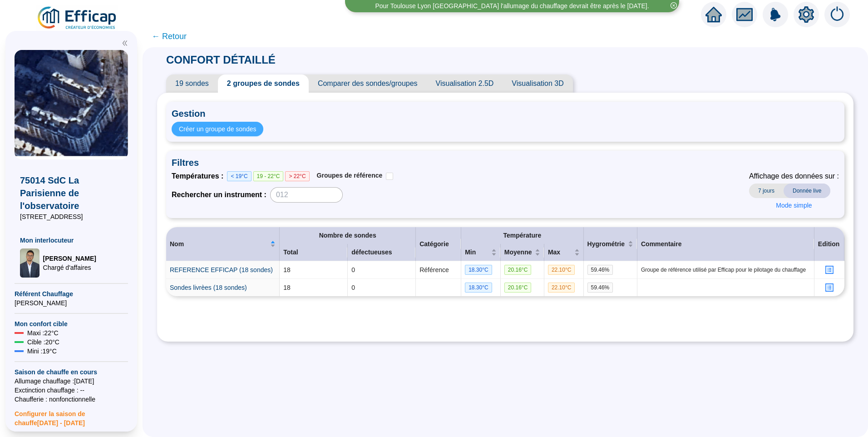
click at [241, 130] on span "Créer un groupe de sondes" at bounding box center [217, 129] width 77 height 10
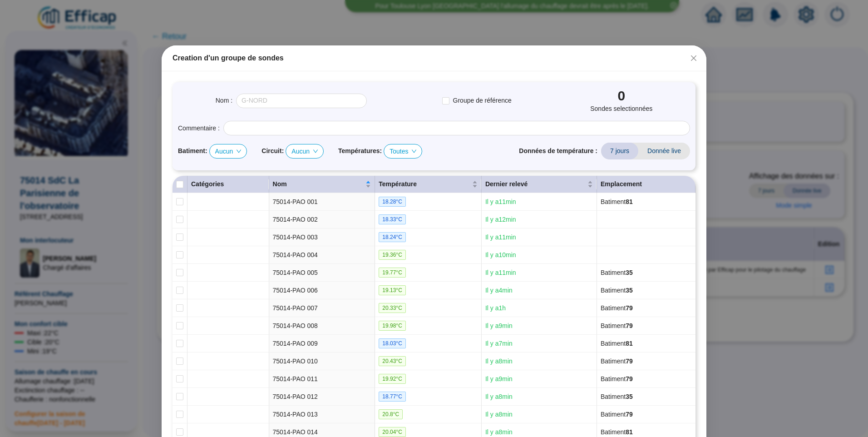
click at [228, 150] on span "Aucun" at bounding box center [228, 151] width 26 height 14
click at [230, 163] on div "35" at bounding box center [225, 169] width 33 height 15
checkbox input "true"
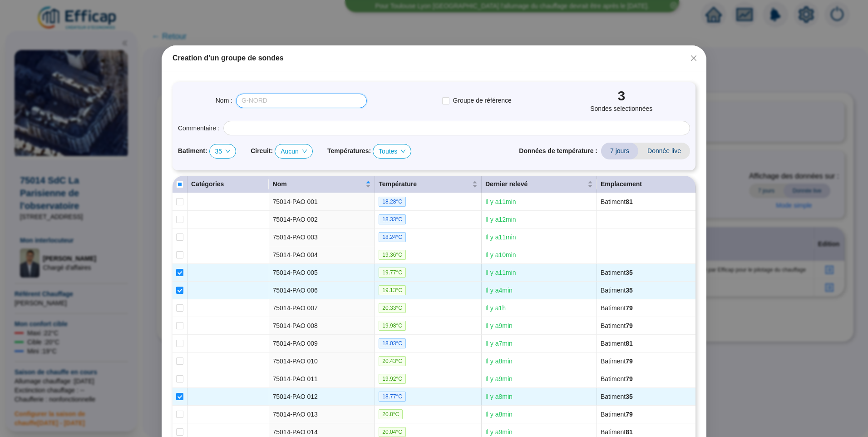
click at [259, 106] on input "text" at bounding box center [301, 101] width 131 height 15
type input "Bâtiment 35"
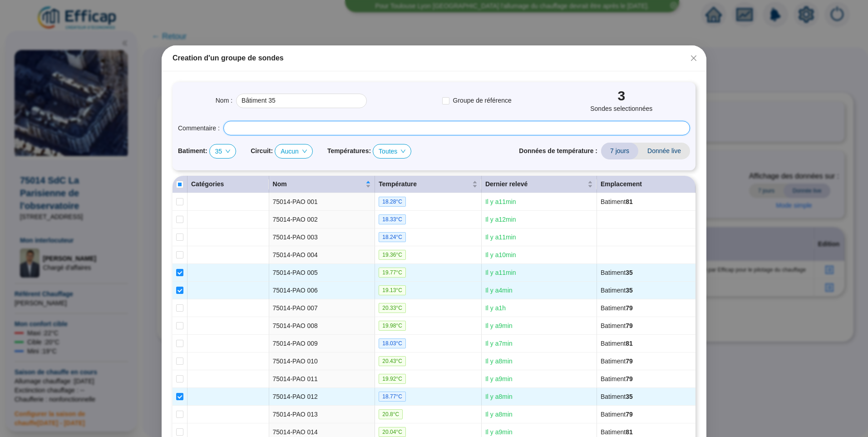
click at [254, 131] on input "text" at bounding box center [456, 128] width 467 height 15
click at [298, 156] on span "Aucun" at bounding box center [294, 151] width 26 height 14
type input "Sondes situées dans le bâtiment 35"
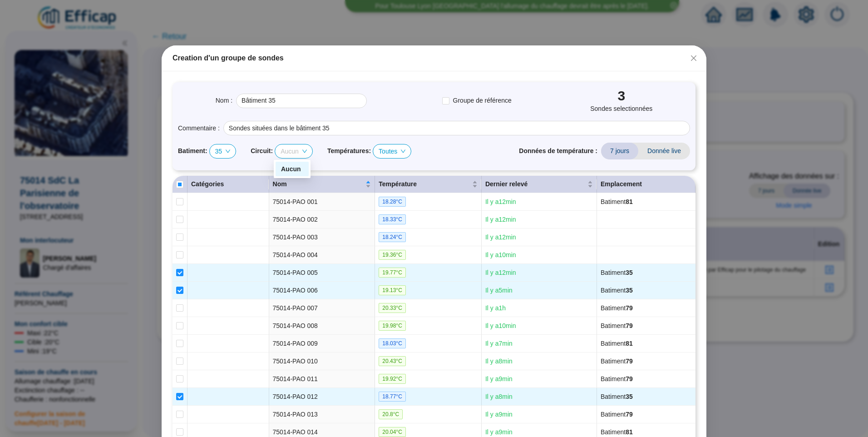
click at [470, 152] on div "Batiment : 35 Circuit : Aucun Températures : Toutes Données de température : 7 …" at bounding box center [434, 151] width 512 height 17
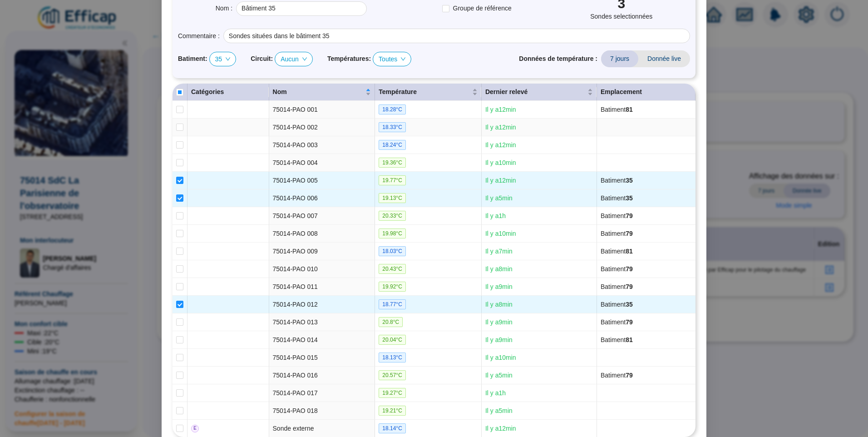
scroll to position [136, 0]
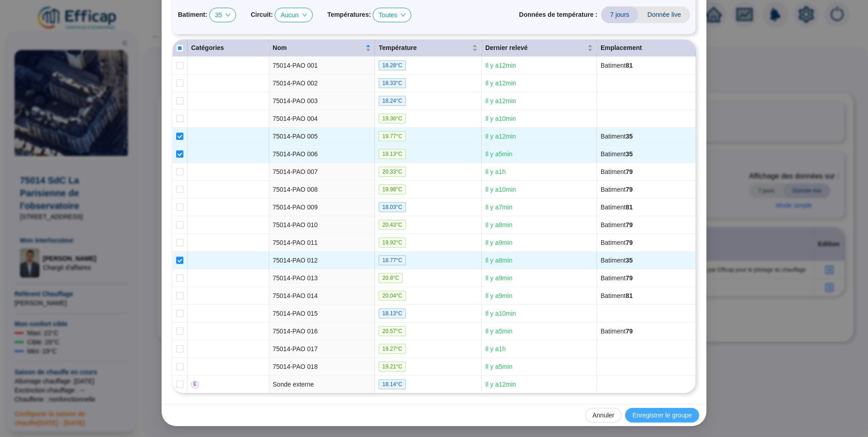
click at [666, 413] on span "Enregistrer le groupe" at bounding box center [662, 416] width 59 height 10
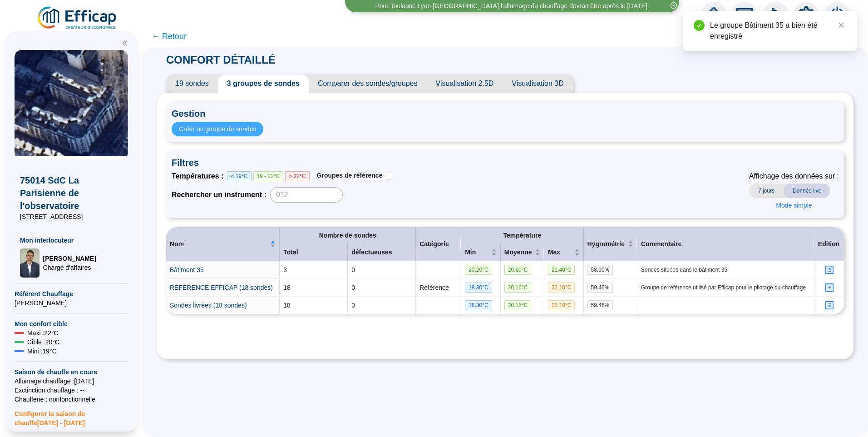
click at [240, 131] on span "Créer un groupe de sondes" at bounding box center [217, 129] width 77 height 10
type input "Bâtiment 35 (3 sondes)"
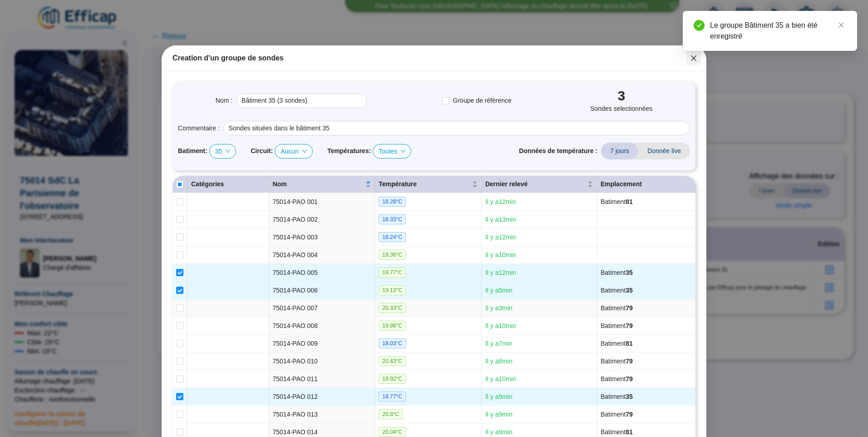
click at [691, 60] on icon "close" at bounding box center [693, 57] width 5 height 5
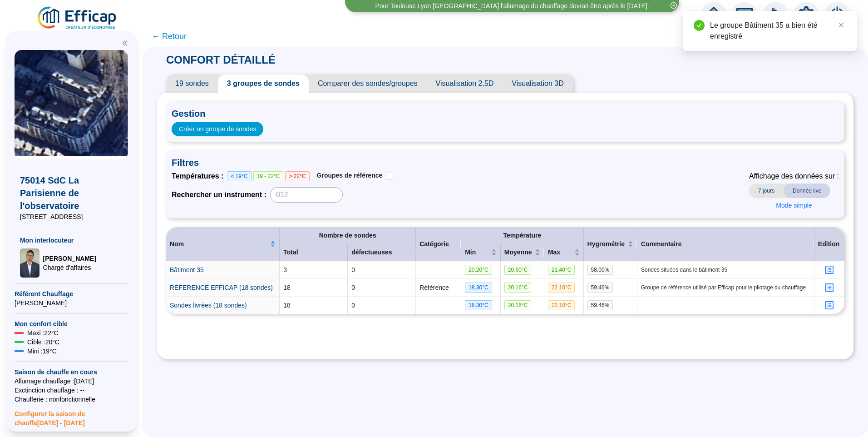
click at [302, 370] on div "CONFORT DÉTAILLÉ 19 sondes 3 groupes de sondes Comparer des sondes/groupes Visu…" at bounding box center [506, 242] width 726 height 390
